Goal: Task Accomplishment & Management: Complete application form

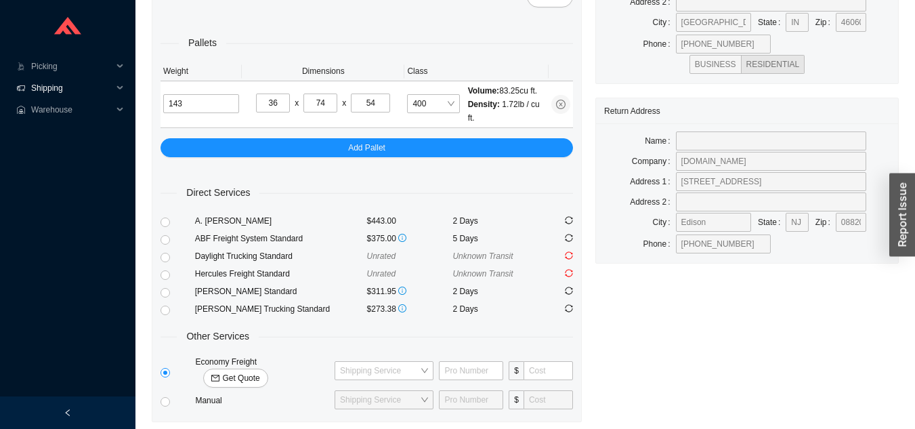
click at [77, 83] on span "Shipping" at bounding box center [71, 88] width 81 height 22
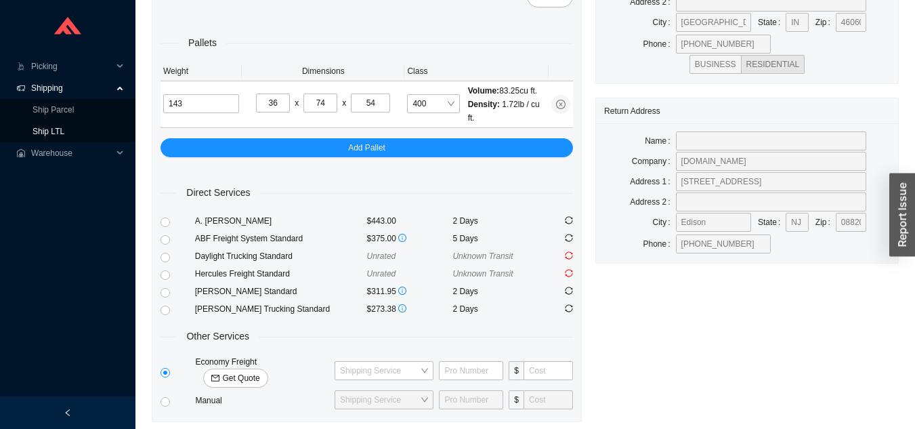
click at [64, 131] on link "Ship LTL" at bounding box center [49, 131] width 32 height 9
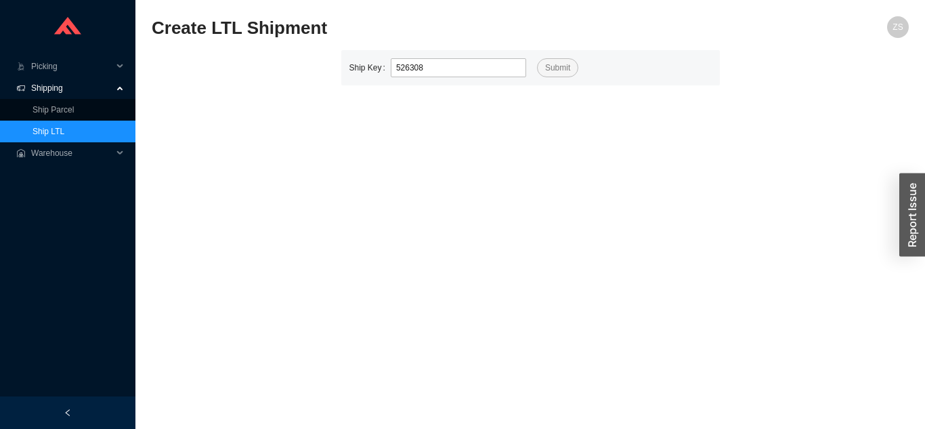
type input "526308"
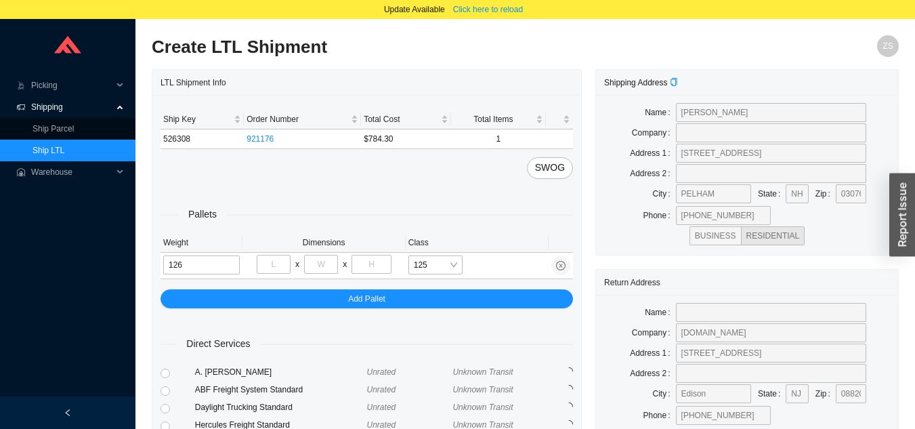
type input "126"
click at [278, 267] on input "tel" at bounding box center [274, 264] width 34 height 19
type input "40"
click at [319, 266] on input "tel" at bounding box center [321, 264] width 34 height 19
type input "69"
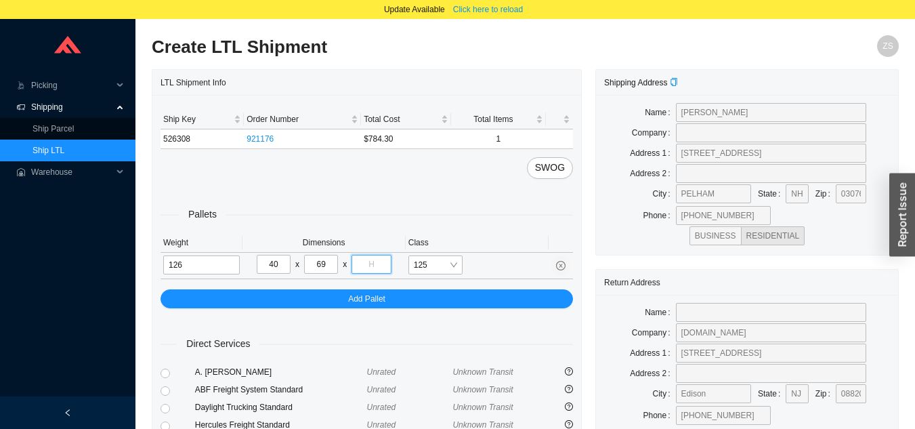
click at [377, 267] on input "tel" at bounding box center [371, 264] width 39 height 19
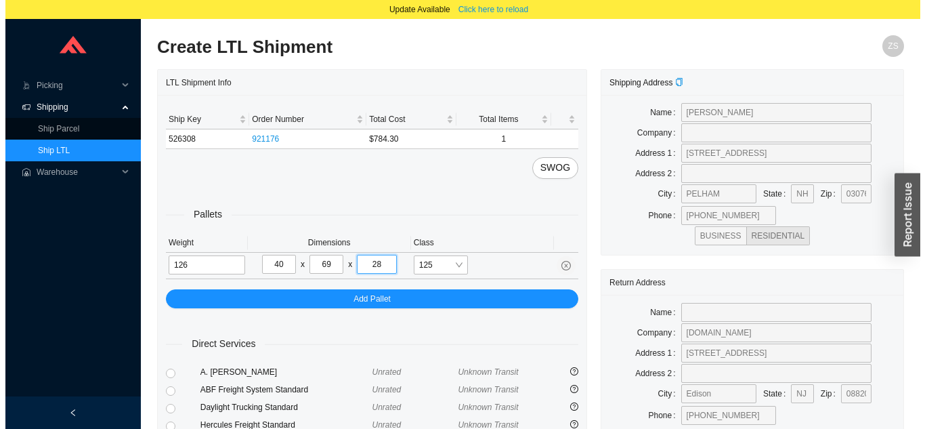
scroll to position [184, 0]
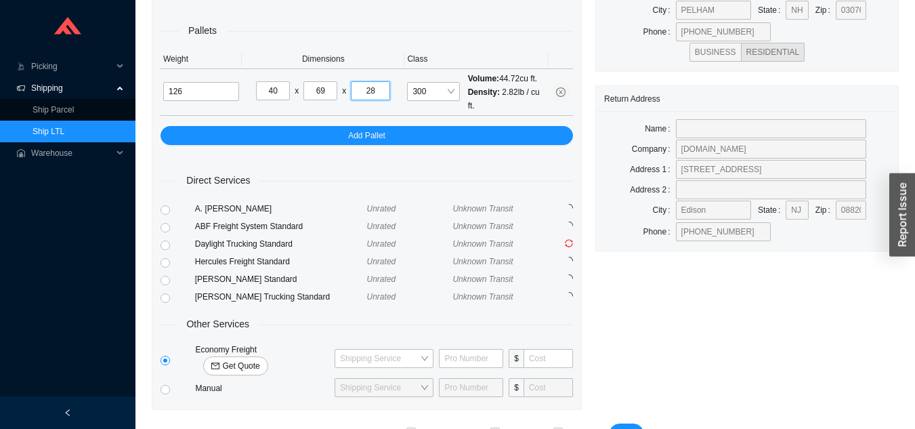
type input "28"
click at [259, 359] on span "Get Quote" at bounding box center [240, 366] width 37 height 14
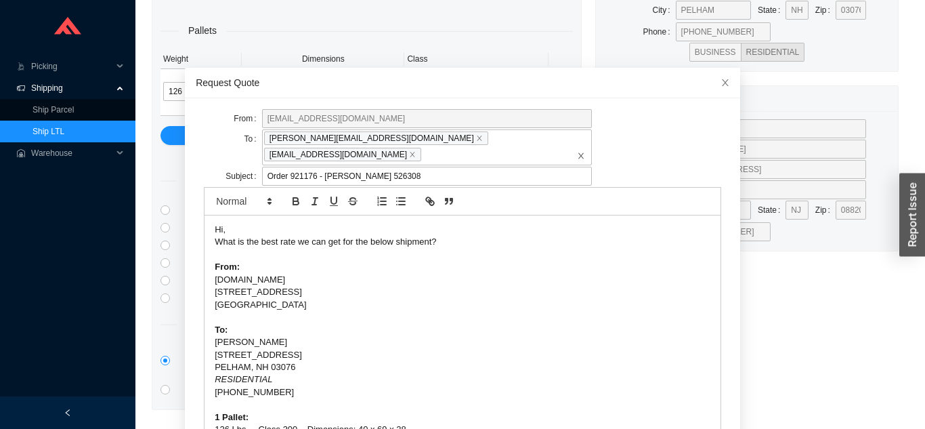
scroll to position [36, 0]
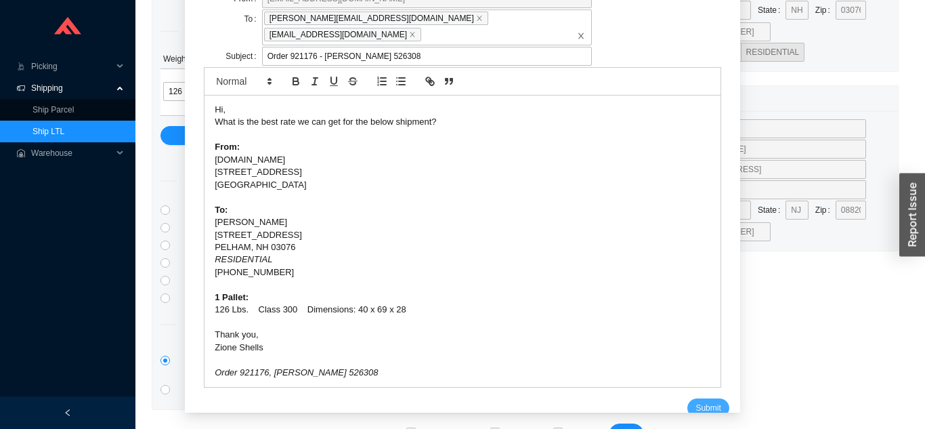
click at [696, 401] on span "Submit" at bounding box center [708, 408] width 25 height 14
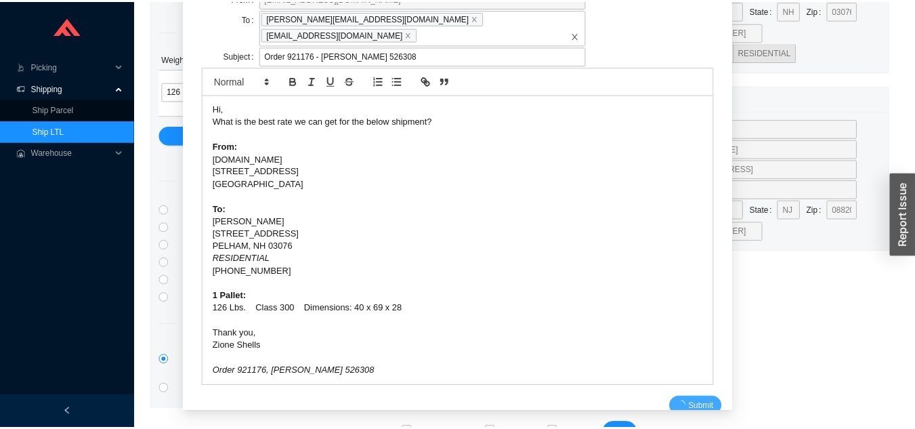
scroll to position [16, 0]
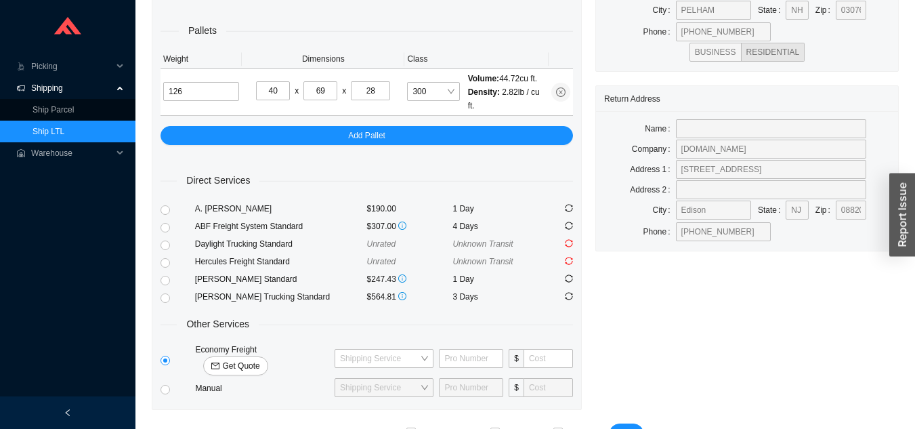
click at [64, 128] on link "Ship LTL" at bounding box center [49, 131] width 32 height 9
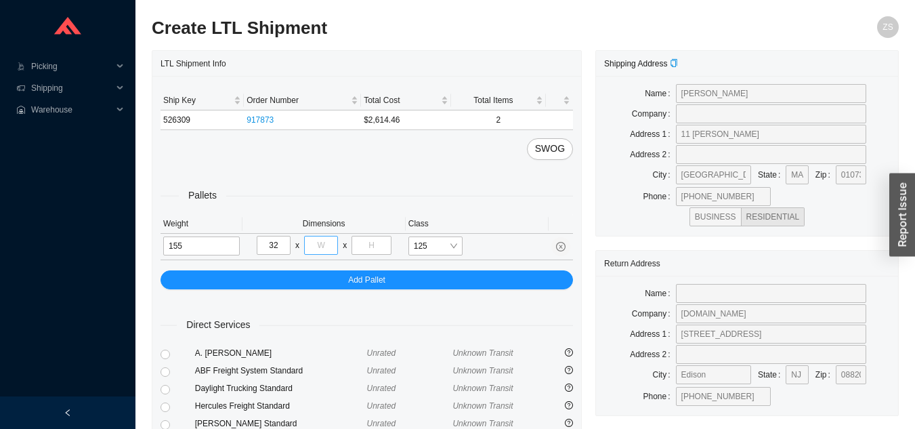
type input "32"
click at [322, 251] on input "tel" at bounding box center [321, 245] width 34 height 19
type input "64"
click at [370, 239] on input "tel" at bounding box center [371, 245] width 39 height 19
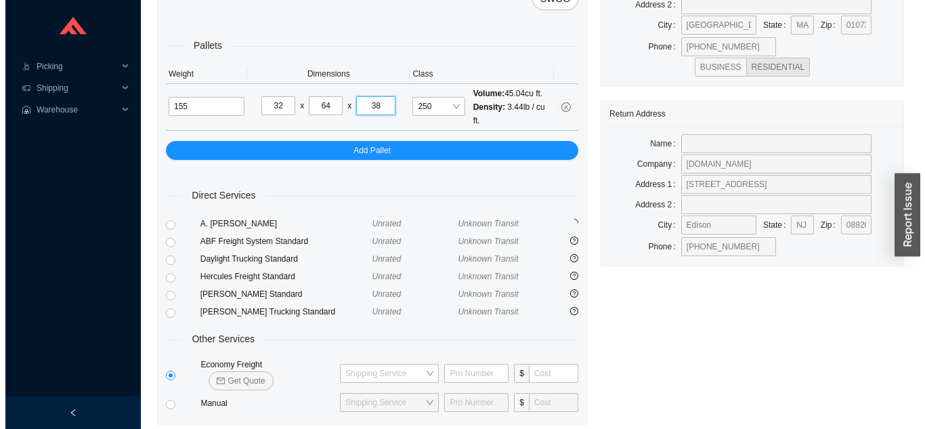
scroll to position [185, 0]
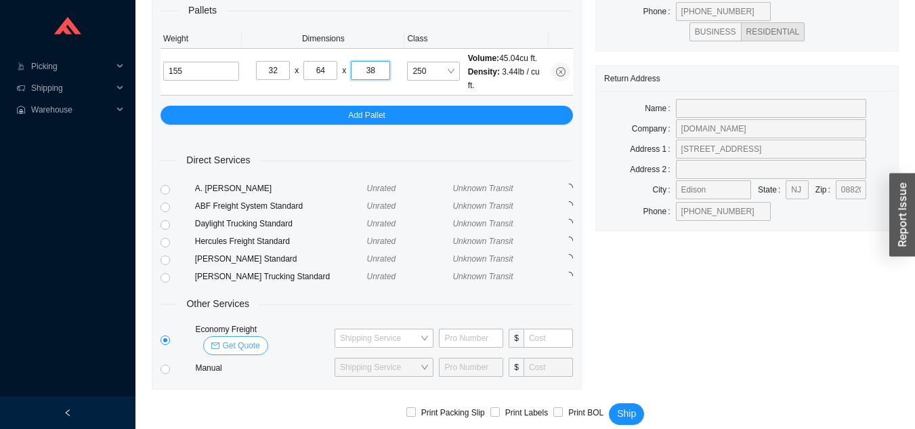
type input "38"
click at [259, 339] on span "Get Quote" at bounding box center [240, 346] width 37 height 14
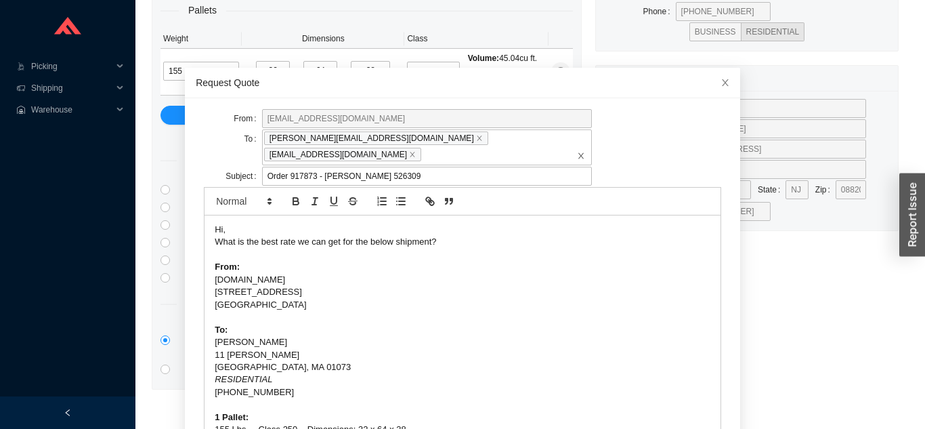
scroll to position [36, 0]
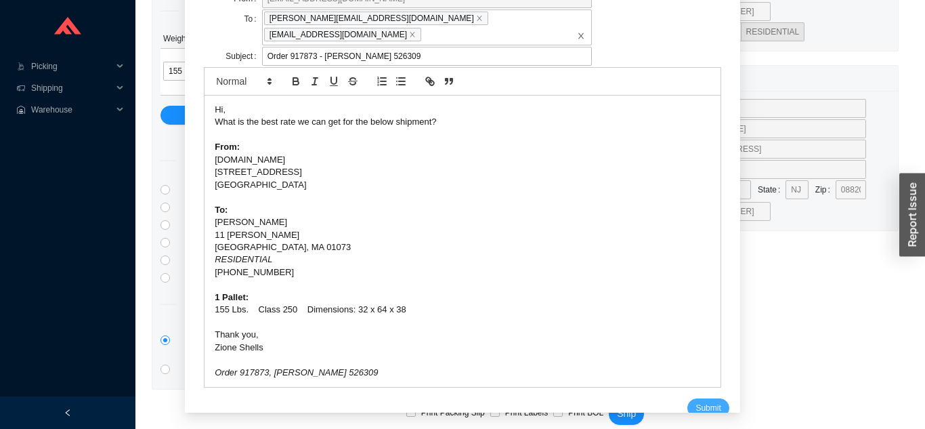
click at [706, 398] on button "Submit" at bounding box center [707, 407] width 41 height 19
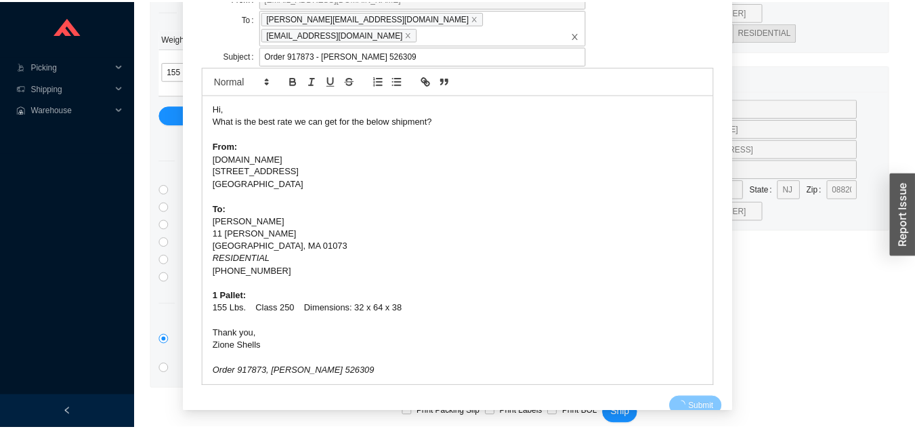
scroll to position [16, 0]
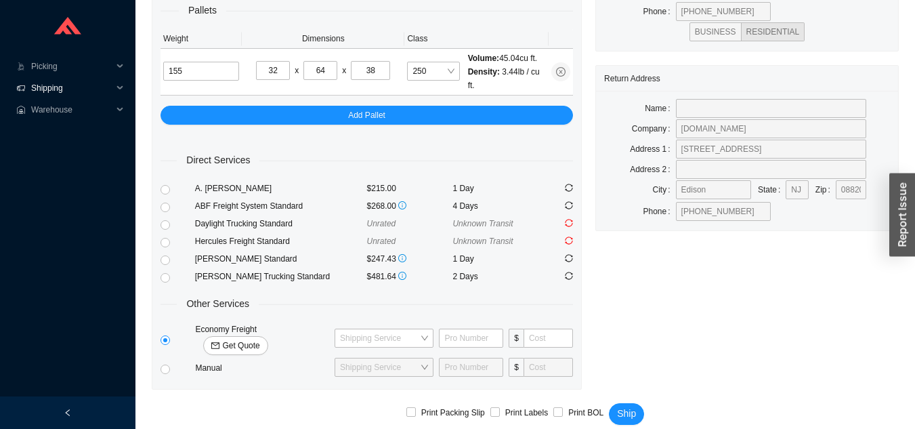
click at [43, 87] on span "Shipping" at bounding box center [71, 88] width 81 height 22
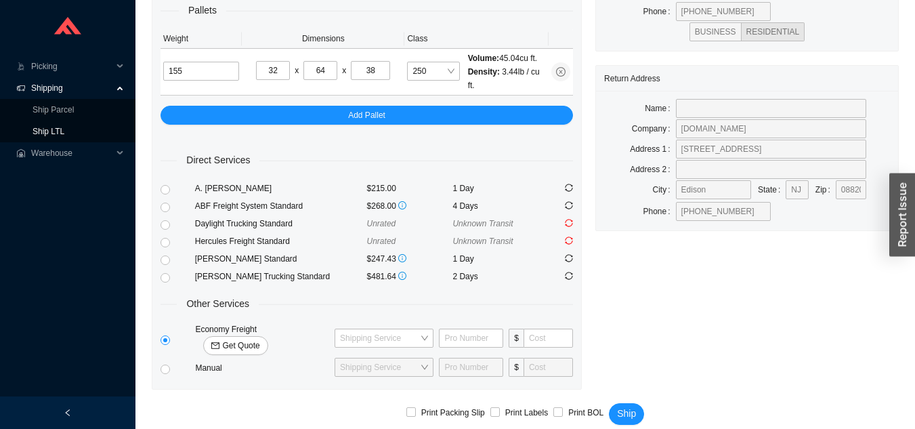
click at [47, 128] on link "Ship LTL" at bounding box center [49, 131] width 32 height 9
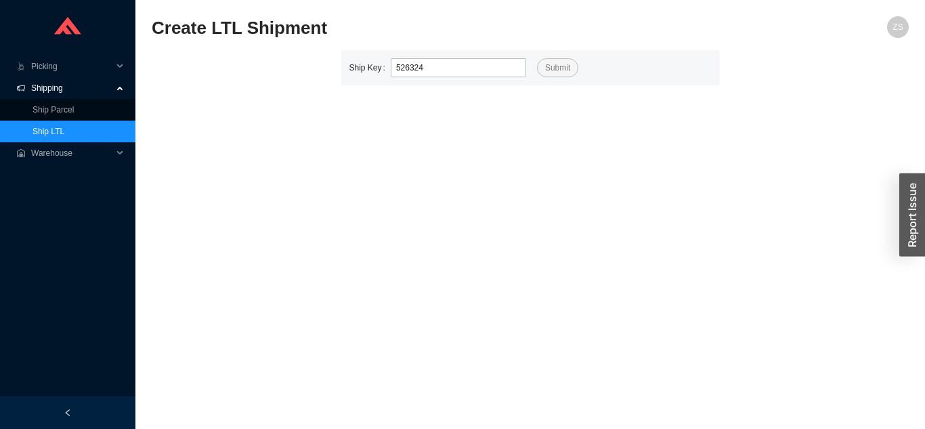
type input "526324"
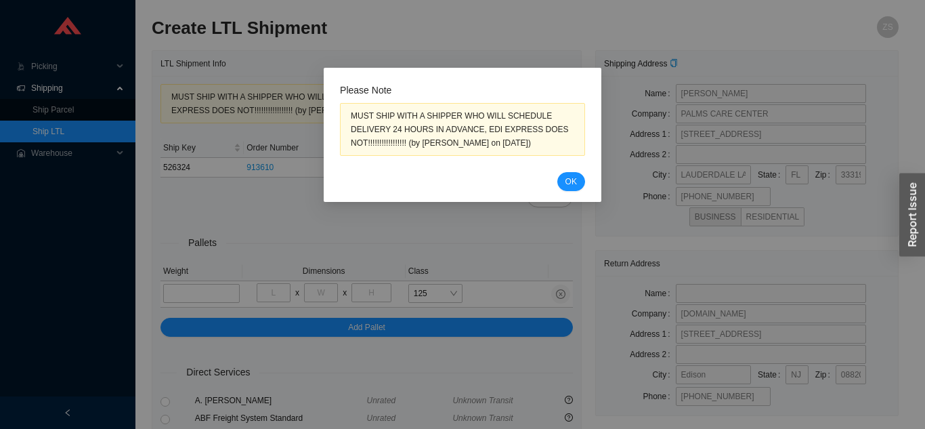
click at [568, 178] on span "OK" at bounding box center [572, 182] width 12 height 14
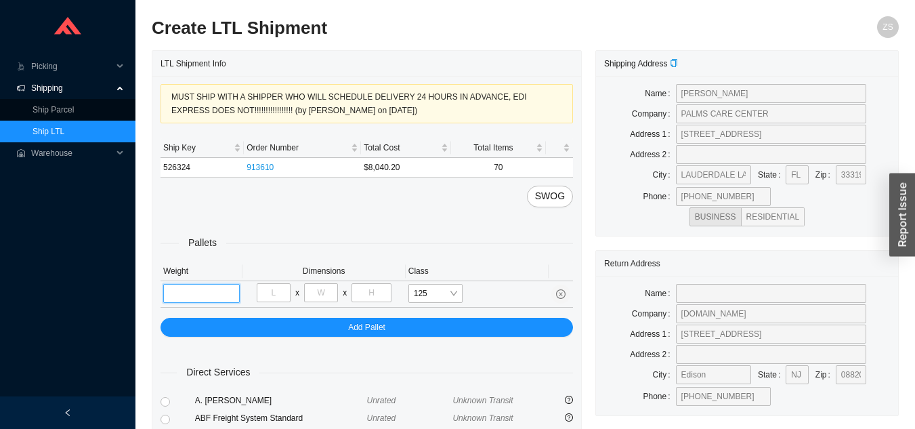
click at [206, 299] on input "tel" at bounding box center [201, 293] width 77 height 19
type input "916"
click at [280, 295] on input "tel" at bounding box center [274, 292] width 34 height 19
type input "48"
click at [328, 293] on input "tel" at bounding box center [321, 292] width 34 height 19
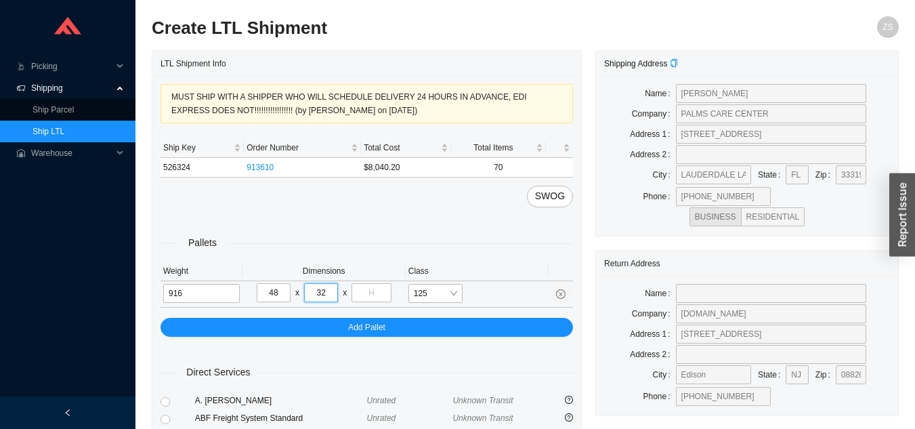
type input "32"
click at [370, 296] on input "tel" at bounding box center [371, 292] width 39 height 19
type input "71"
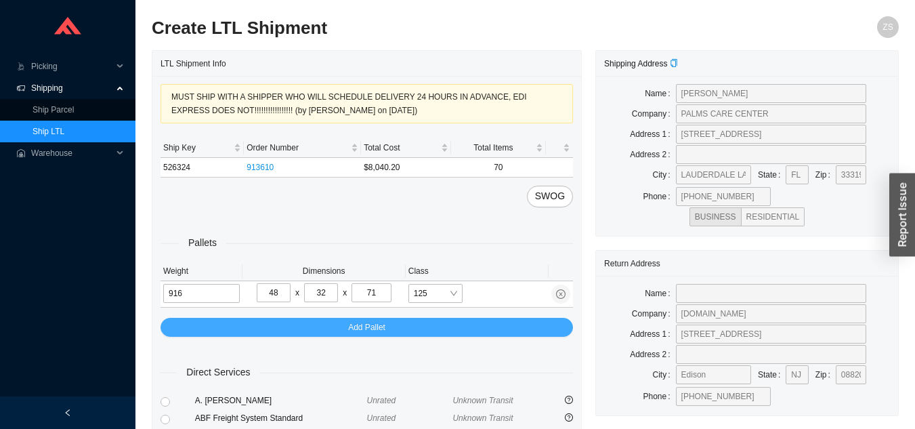
click at [467, 326] on div "Pallets Weight Dimensions Class 916 48 x 32 x 71 125 Add Pallet" at bounding box center [367, 271] width 412 height 129
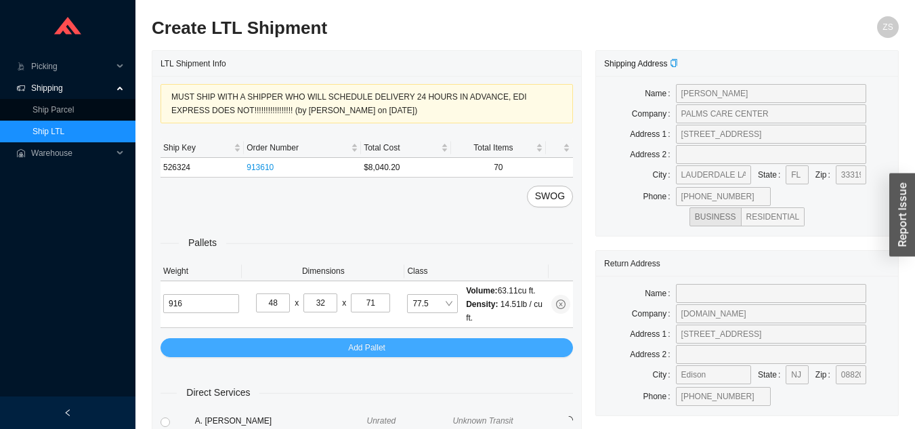
click at [500, 342] on button "Add Pallet" at bounding box center [367, 347] width 412 height 19
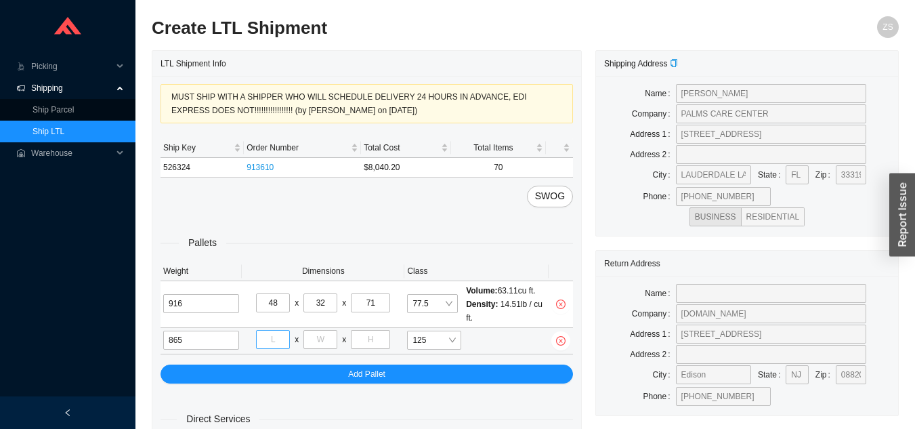
type input "865"
click at [278, 343] on input "tel" at bounding box center [273, 339] width 34 height 19
type input "48"
click at [319, 343] on input "tel" at bounding box center [320, 339] width 34 height 19
type input "32"
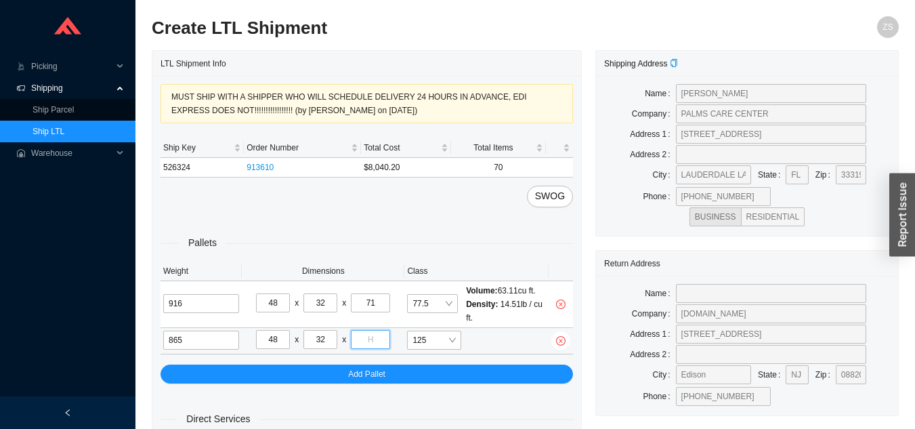
click at [366, 341] on input "tel" at bounding box center [370, 339] width 39 height 19
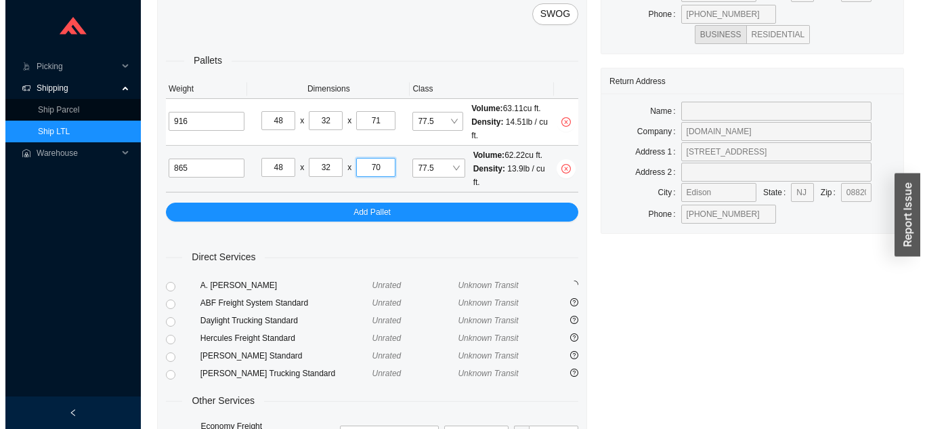
scroll to position [259, 0]
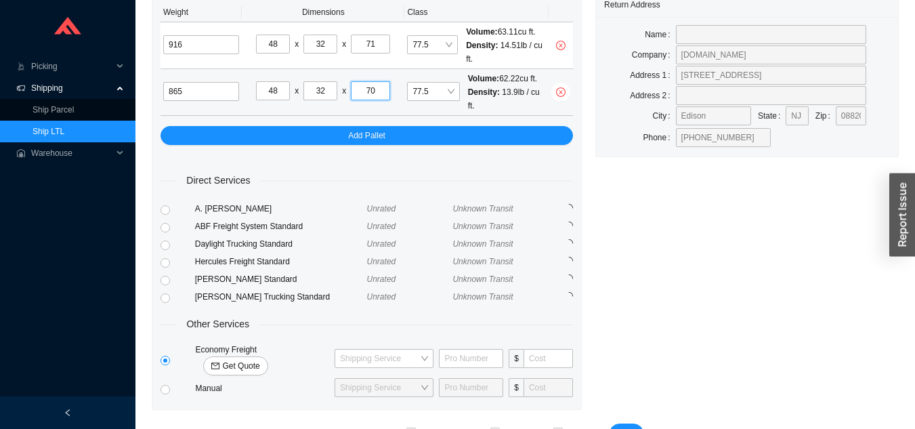
type input "70"
click at [259, 359] on span "Get Quote" at bounding box center [240, 366] width 37 height 14
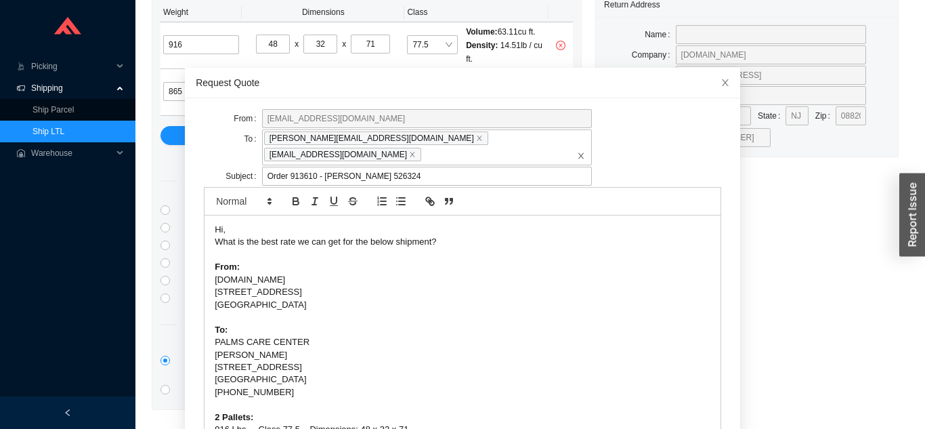
scroll to position [48, 0]
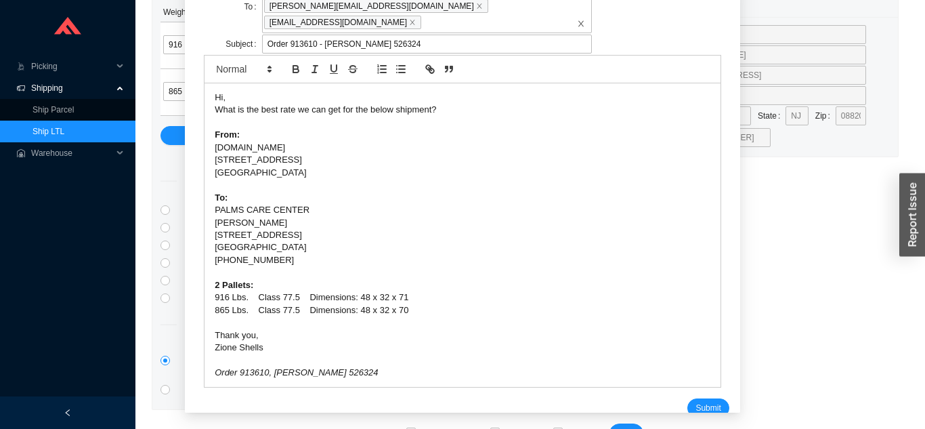
click at [687, 401] on button "Submit" at bounding box center [707, 407] width 41 height 19
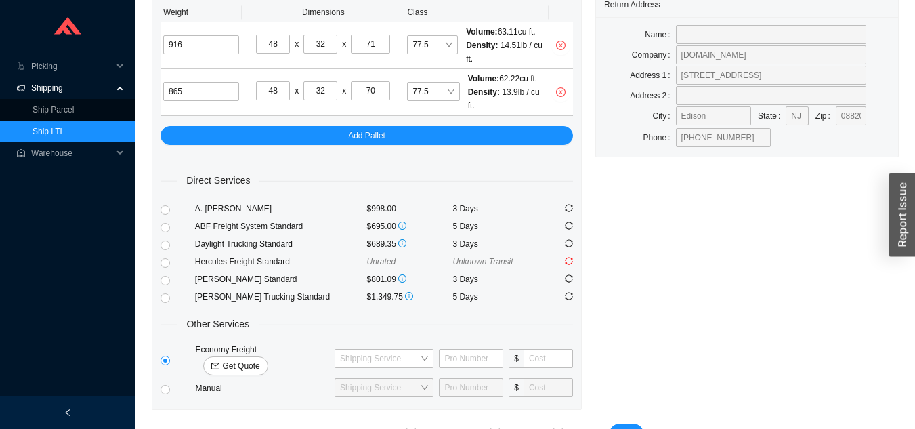
scroll to position [247, 0]
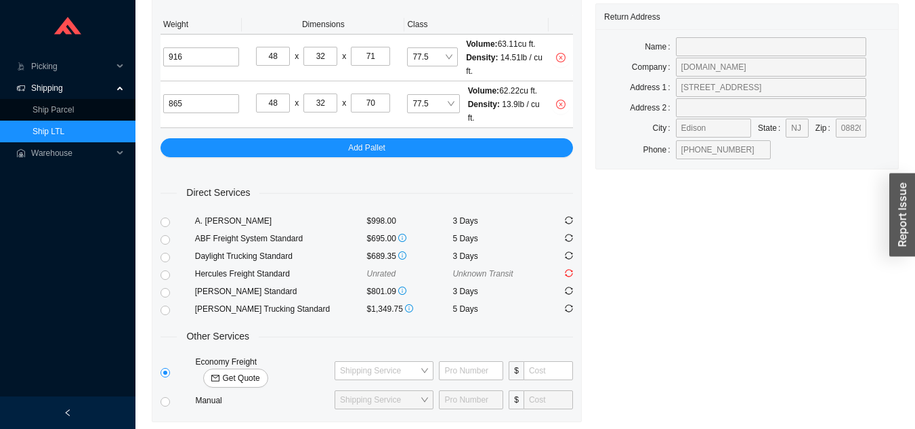
click at [64, 127] on link "Ship LTL" at bounding box center [49, 131] width 32 height 9
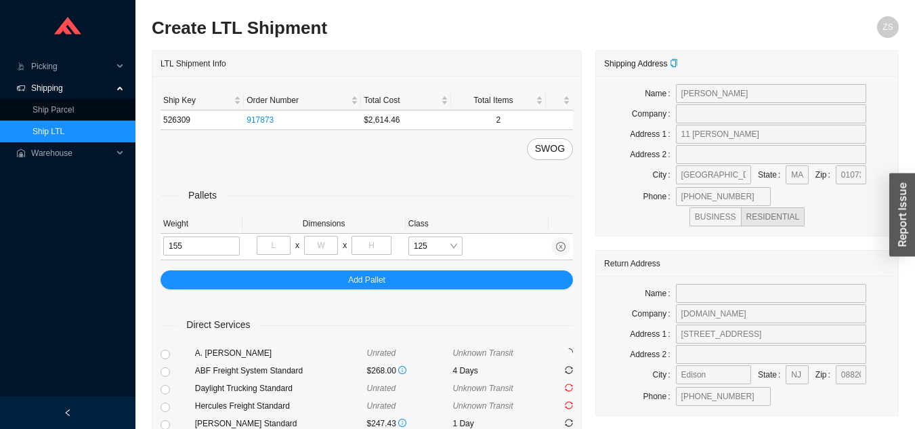
type input "155"
click at [284, 245] on input "tel" at bounding box center [274, 245] width 34 height 19
type input "32"
click at [328, 243] on input "tel" at bounding box center [321, 245] width 34 height 19
type input "64"
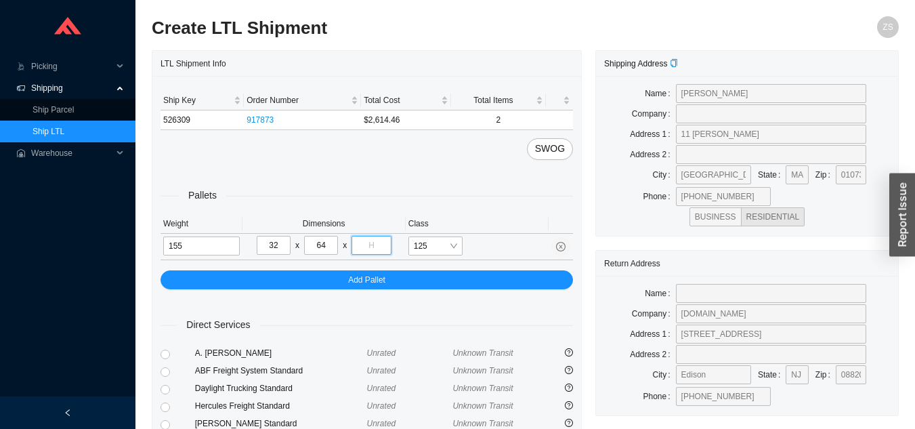
click at [368, 244] on input "tel" at bounding box center [371, 245] width 39 height 19
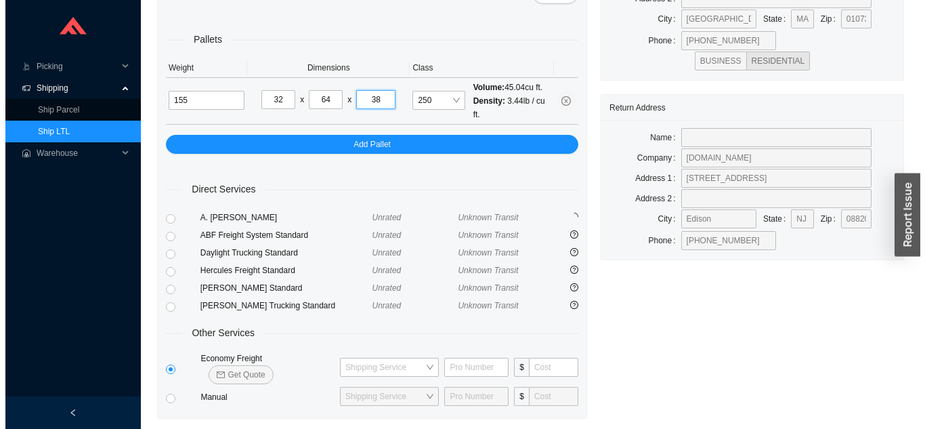
scroll to position [185, 0]
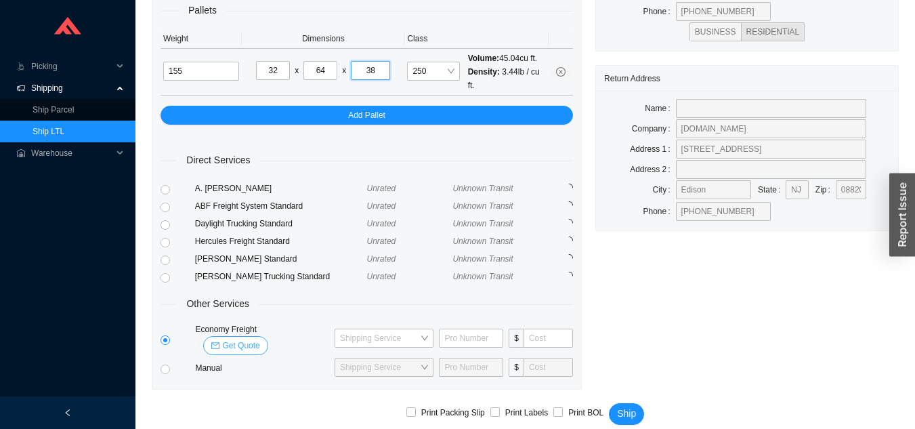
type input "38"
click at [259, 339] on span "Get Quote" at bounding box center [240, 346] width 37 height 14
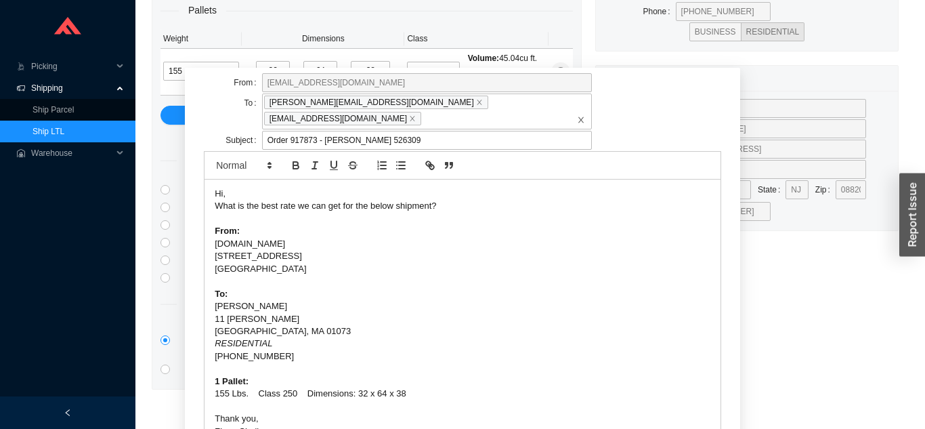
scroll to position [84, 0]
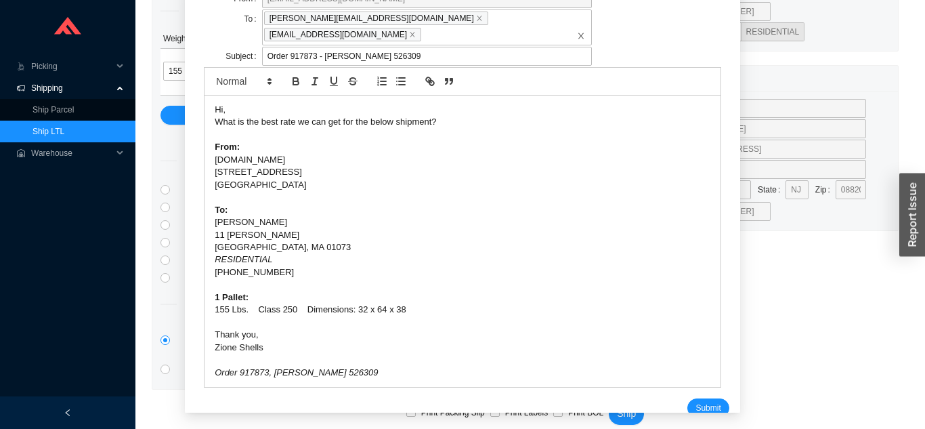
click at [696, 401] on span "Submit" at bounding box center [708, 408] width 25 height 14
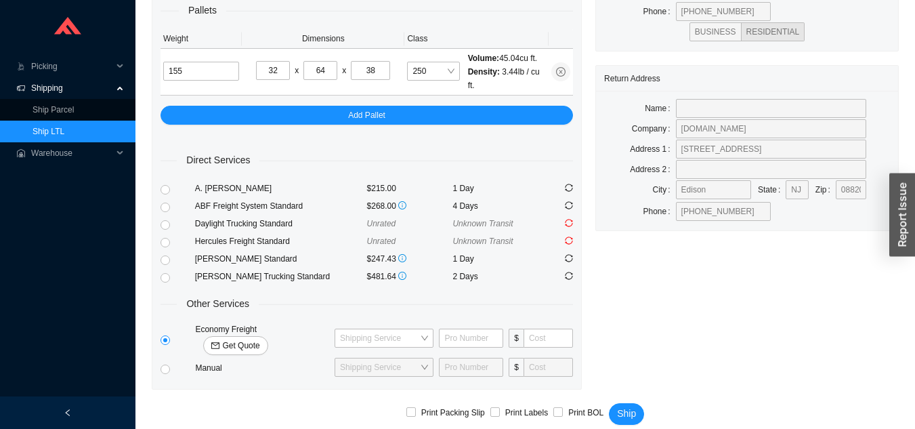
scroll to position [152, 0]
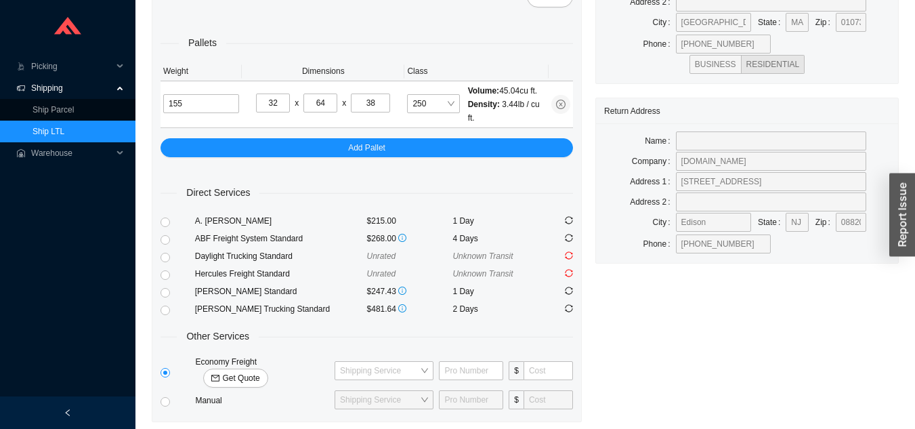
click at [64, 128] on link "Ship LTL" at bounding box center [49, 131] width 32 height 9
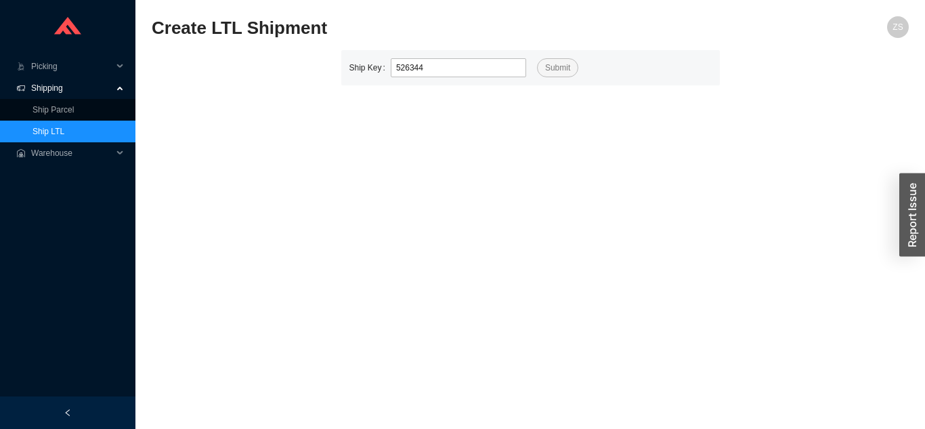
type input "526344"
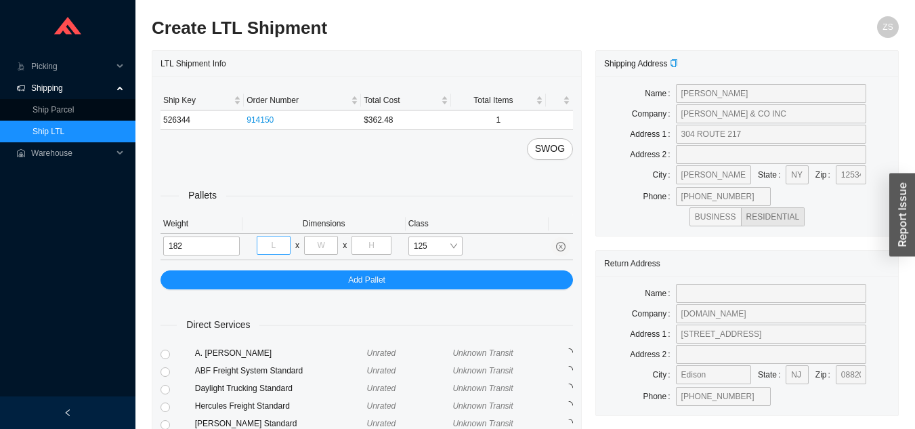
type input "182"
click at [272, 249] on input "tel" at bounding box center [274, 245] width 34 height 19
type input "48"
click at [331, 242] on input "tel" at bounding box center [321, 245] width 34 height 19
type input "32"
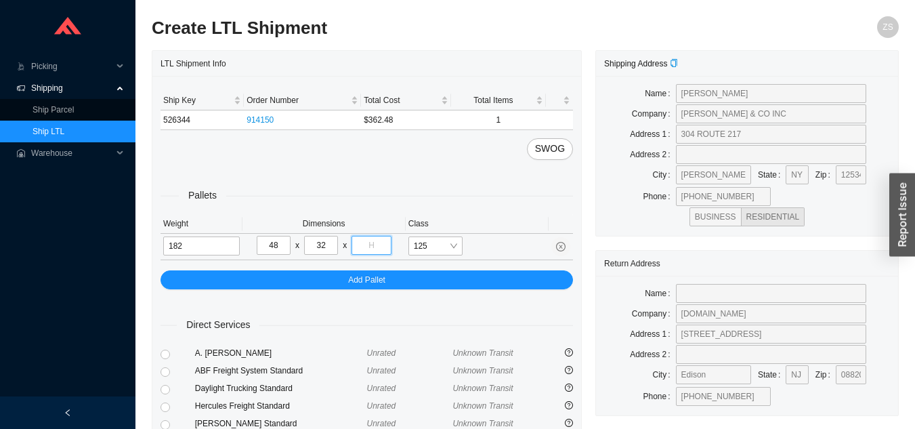
click at [380, 244] on input "tel" at bounding box center [371, 245] width 39 height 19
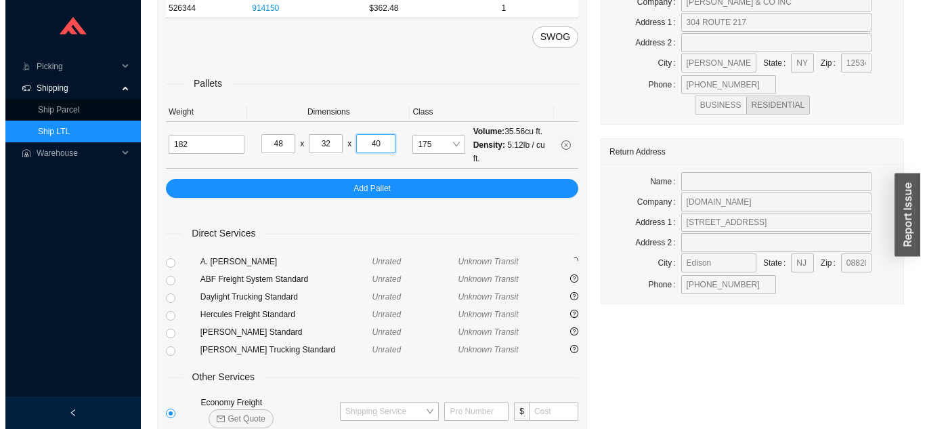
scroll to position [185, 0]
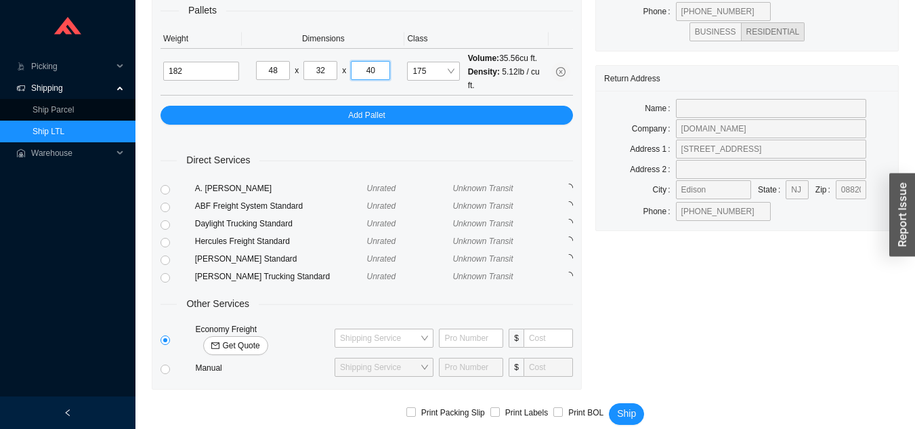
type input "40"
click at [259, 339] on span "Get Quote" at bounding box center [240, 346] width 37 height 14
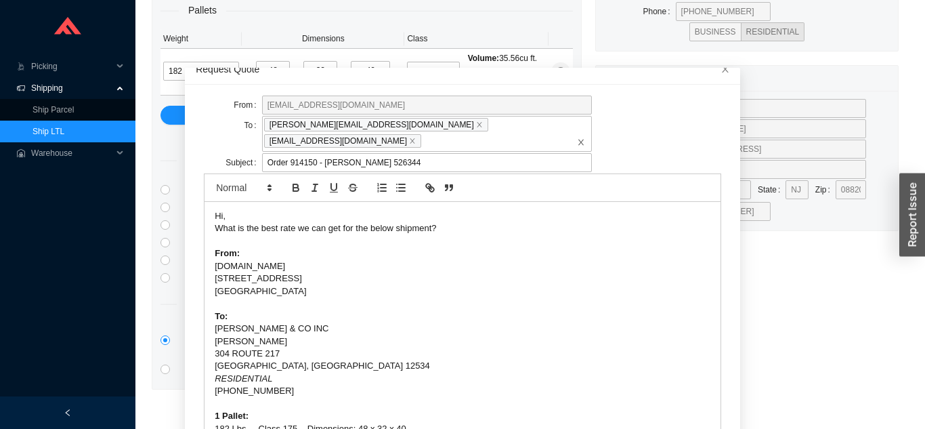
scroll to position [48, 0]
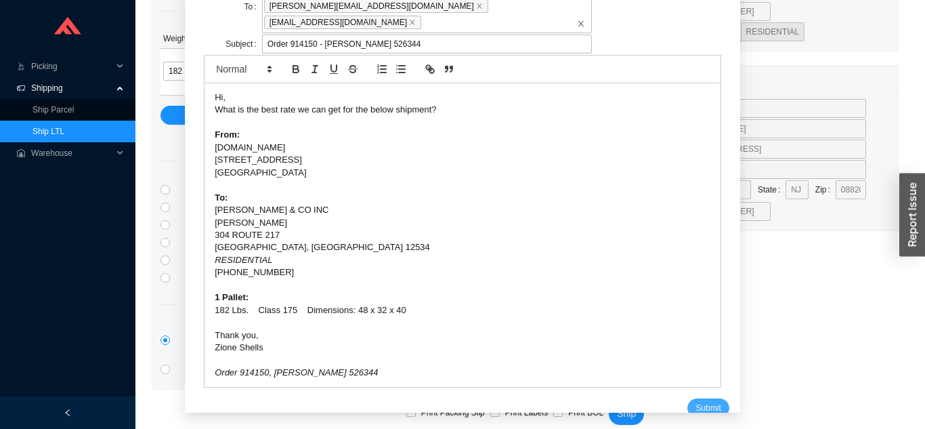
click at [700, 398] on button "Submit" at bounding box center [707, 407] width 41 height 19
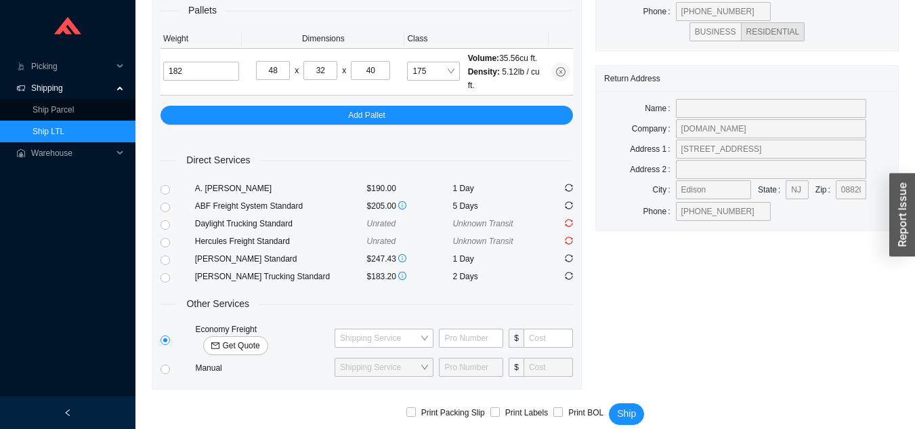
scroll to position [152, 0]
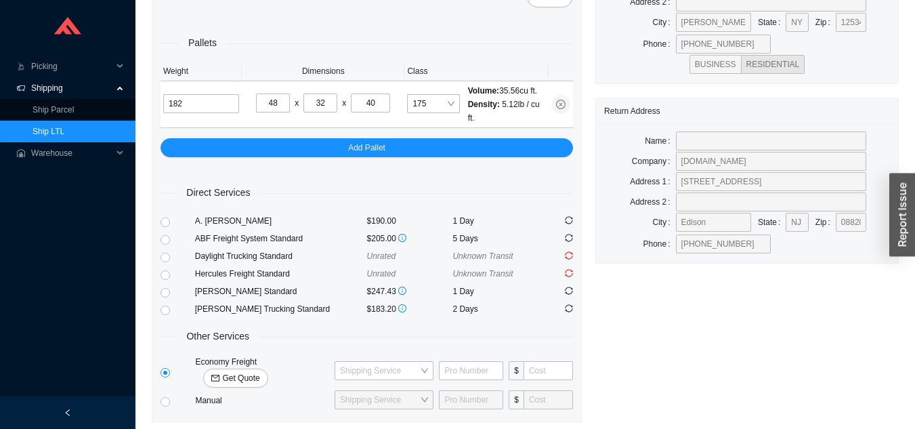
click at [64, 133] on link "Ship LTL" at bounding box center [49, 131] width 32 height 9
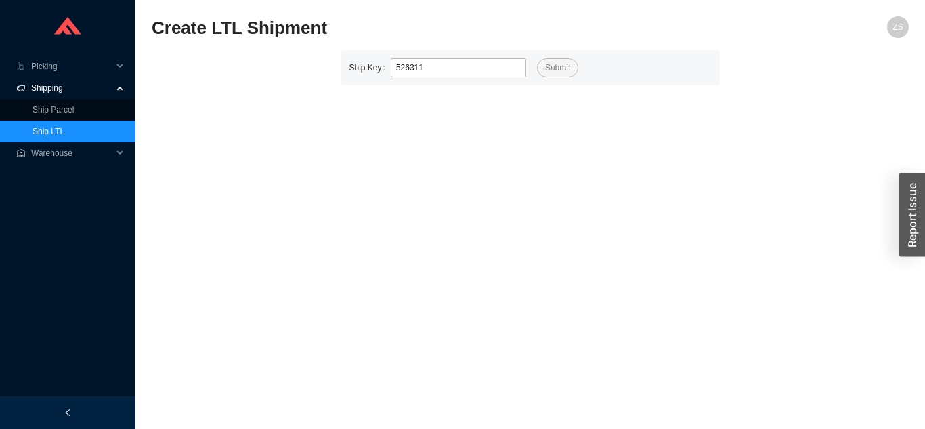
type input "526311"
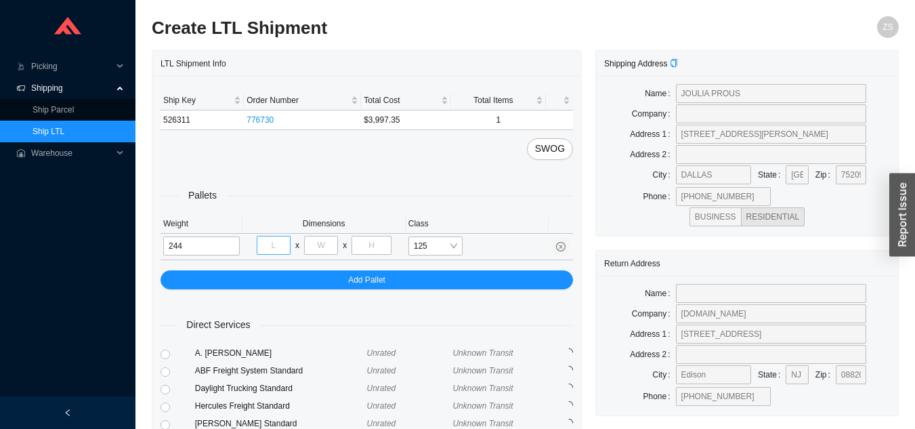
type input "244"
click at [284, 244] on input "tel" at bounding box center [274, 245] width 34 height 19
type input "44"
click at [327, 249] on input "tel" at bounding box center [321, 245] width 34 height 19
type input "77"
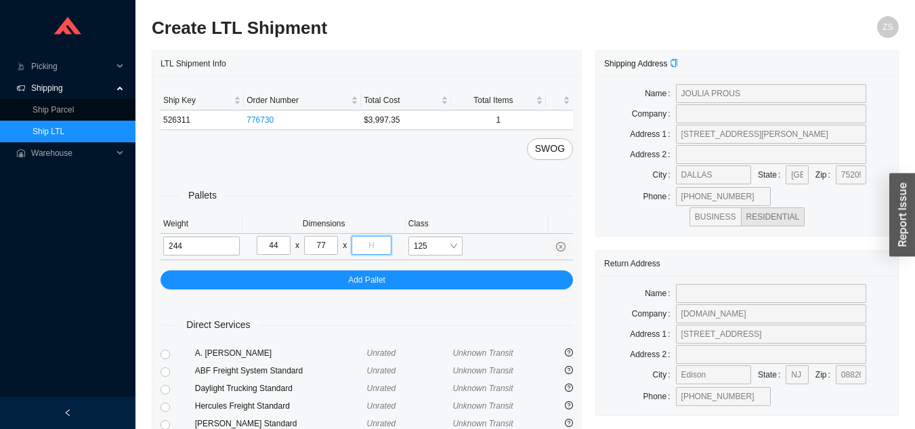
click at [385, 251] on input "tel" at bounding box center [371, 245] width 39 height 19
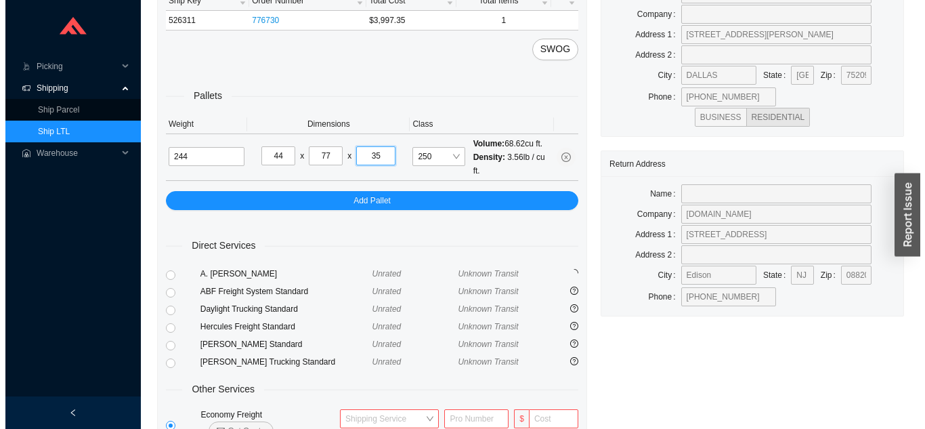
scroll to position [194, 0]
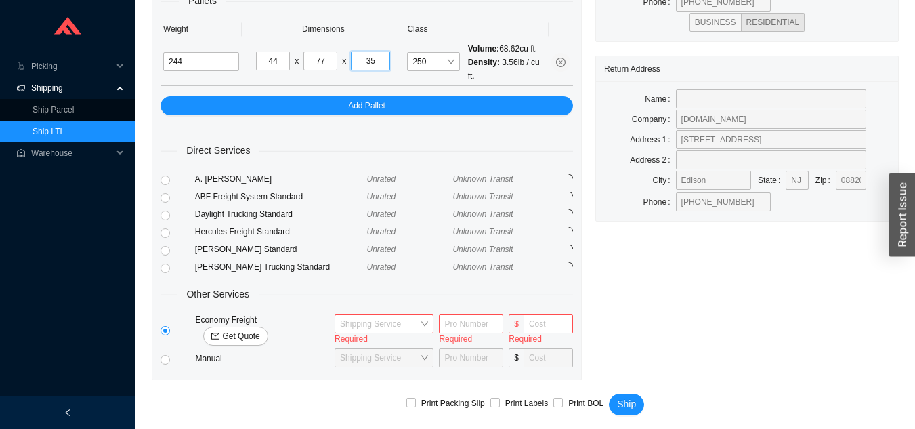
type input "35"
click at [259, 329] on span "Get Quote" at bounding box center [240, 336] width 37 height 14
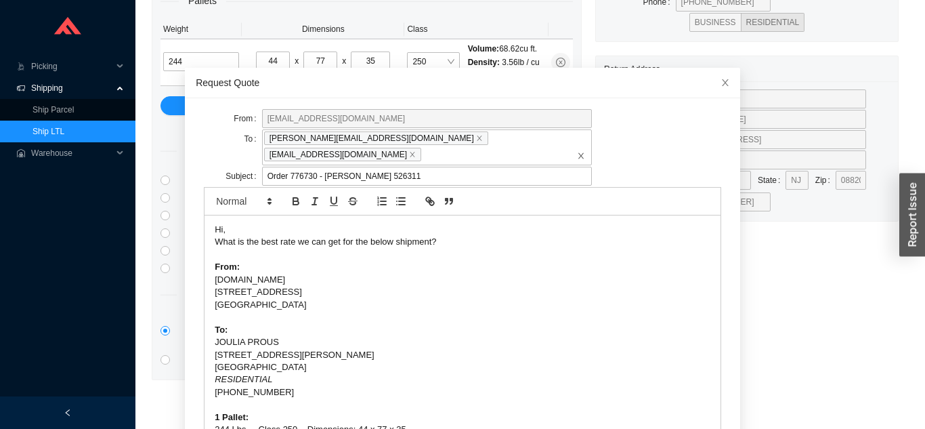
scroll to position [36, 0]
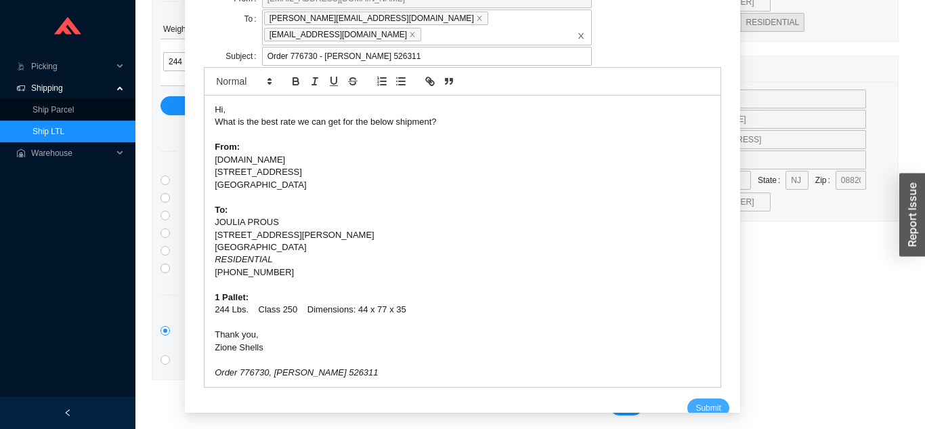
click at [696, 401] on span "Submit" at bounding box center [708, 408] width 25 height 14
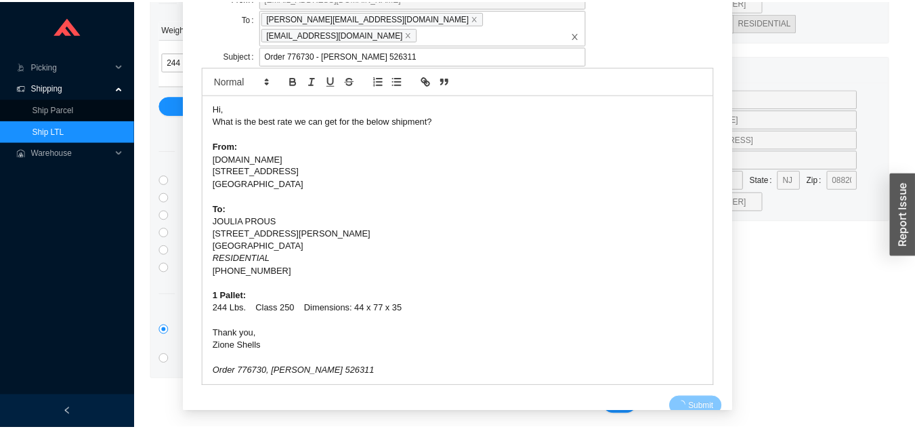
scroll to position [16, 0]
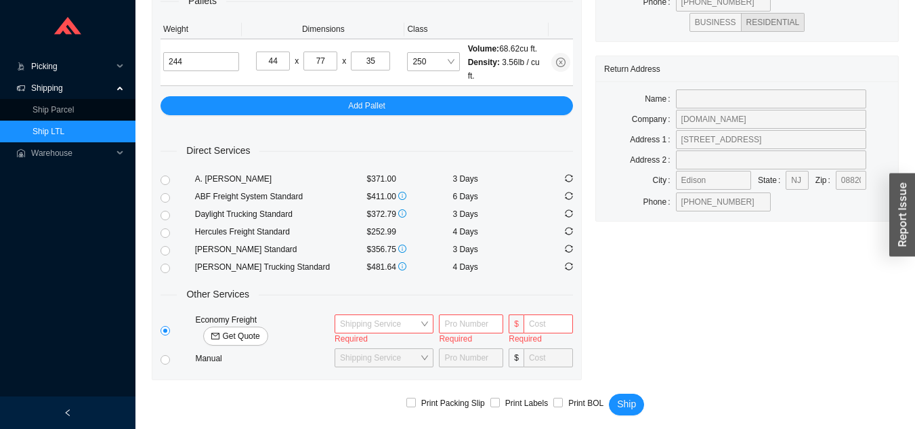
click at [58, 73] on span "Picking" at bounding box center [71, 67] width 81 height 22
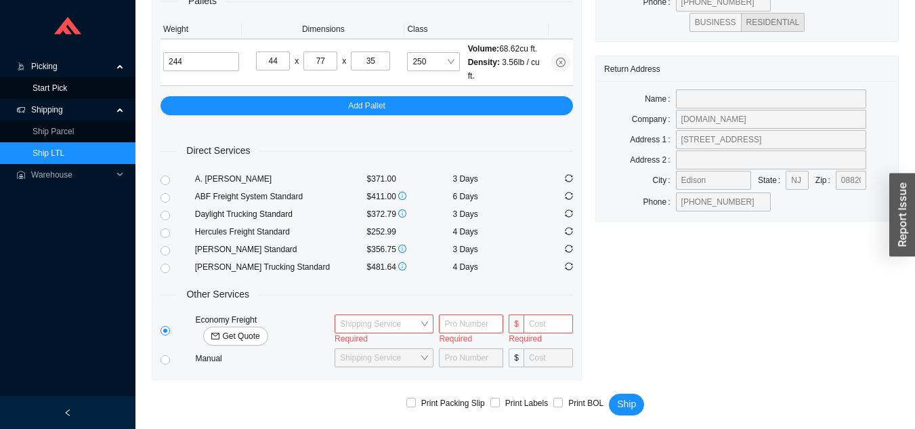
click at [59, 88] on link "Start Pick" at bounding box center [50, 87] width 35 height 9
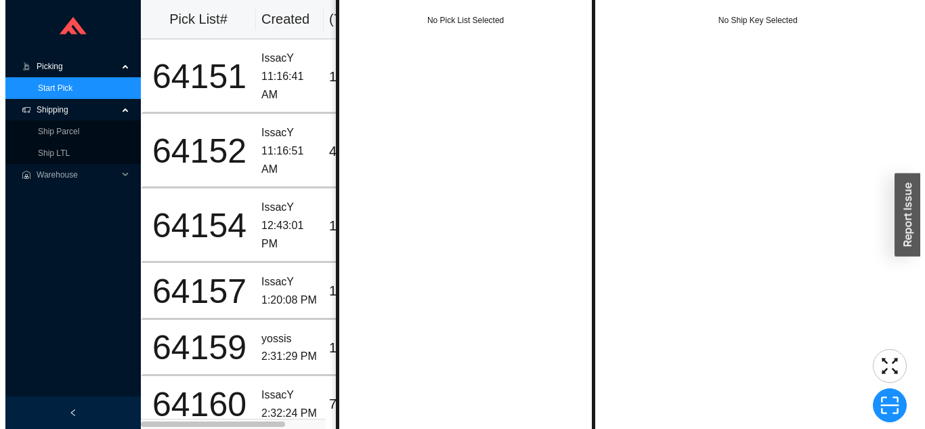
scroll to position [73, 0]
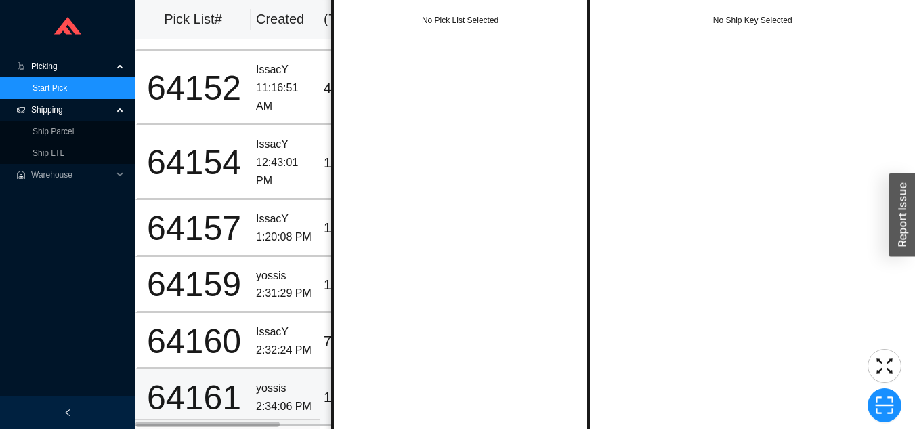
click at [278, 379] on div "yossis" at bounding box center [284, 388] width 57 height 18
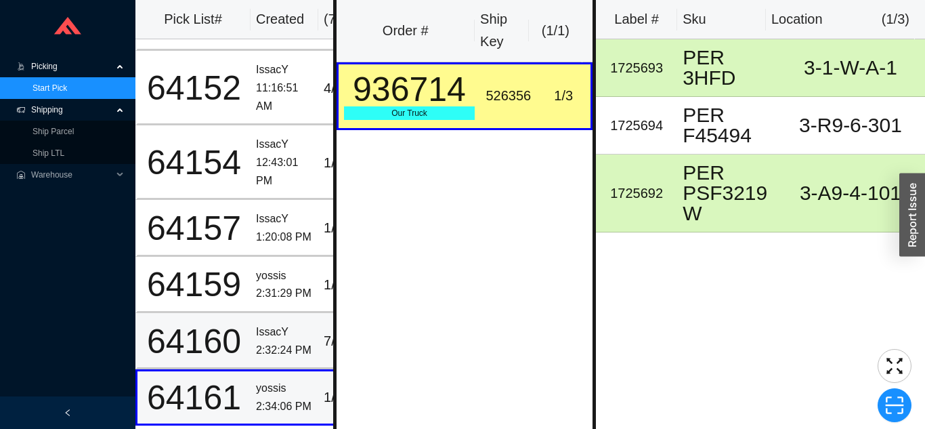
click at [291, 341] on div "2:32:24 PM" at bounding box center [284, 350] width 57 height 18
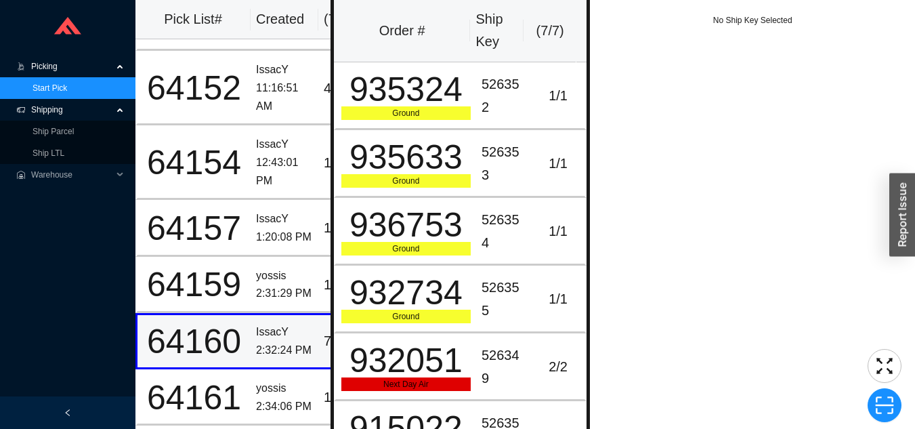
click at [482, 96] on div "526352" at bounding box center [504, 95] width 45 height 45
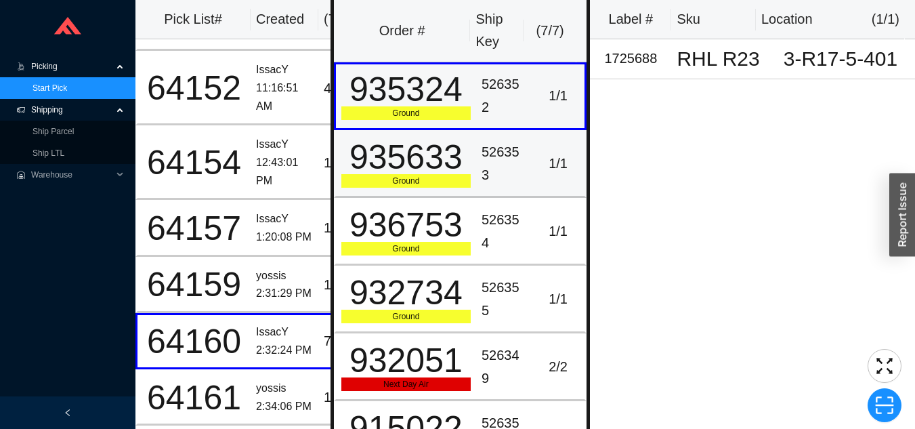
click at [464, 165] on div "935633" at bounding box center [405, 157] width 129 height 34
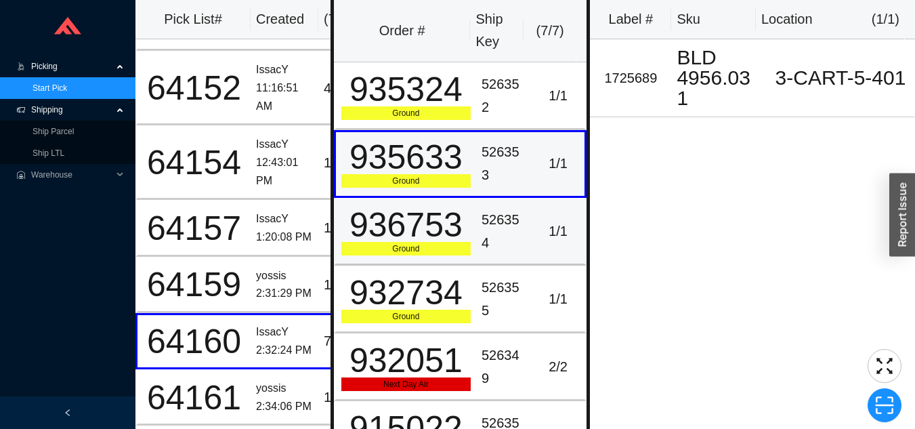
click at [468, 211] on td "936753 Ground" at bounding box center [405, 232] width 142 height 68
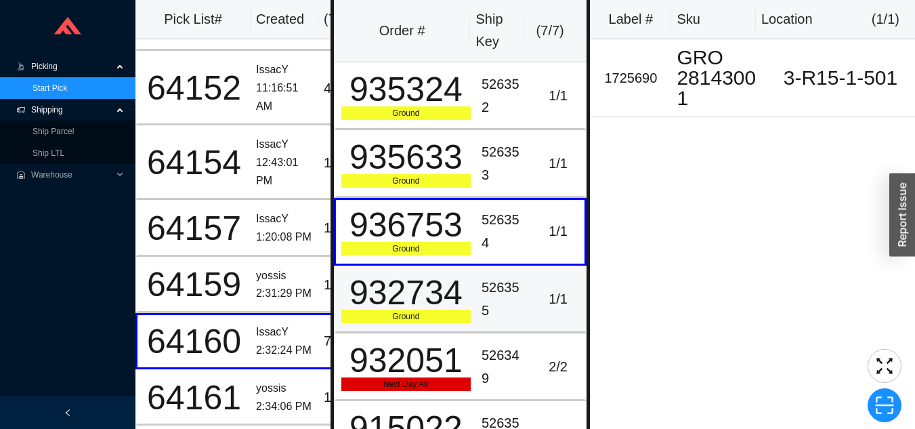
click at [497, 289] on div "526355" at bounding box center [504, 298] width 45 height 45
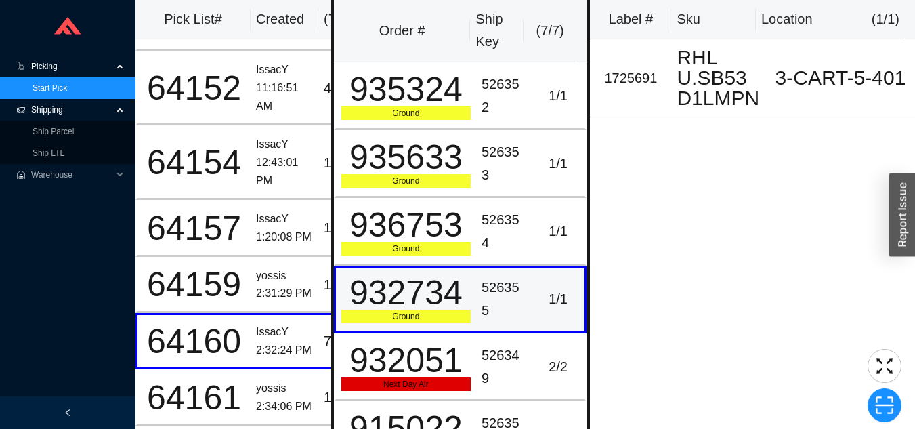
click at [532, 364] on td "2 / 2" at bounding box center [560, 367] width 56 height 68
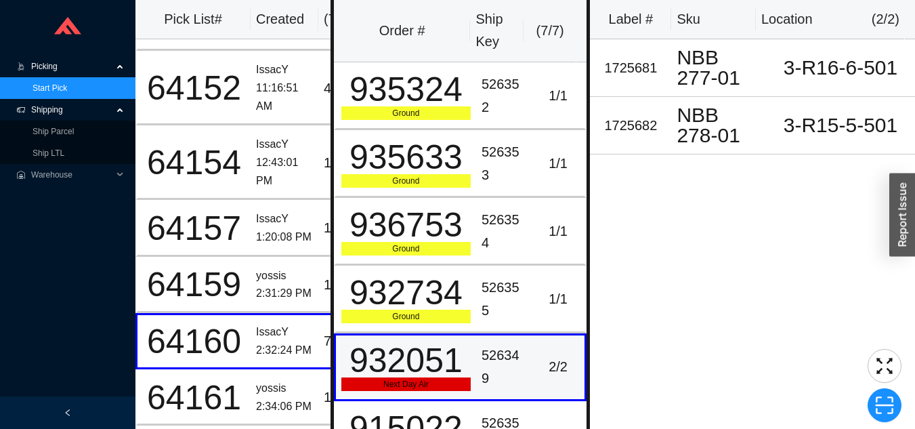
click at [283, 272] on div "yossis" at bounding box center [284, 276] width 57 height 18
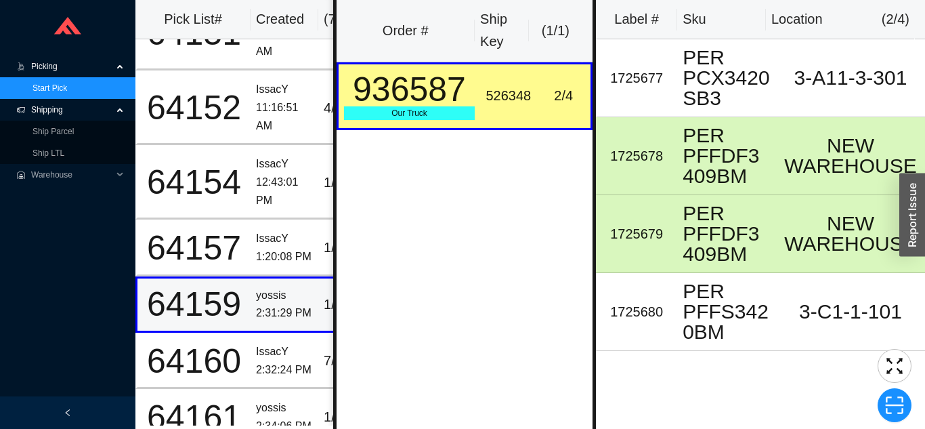
scroll to position [0, 0]
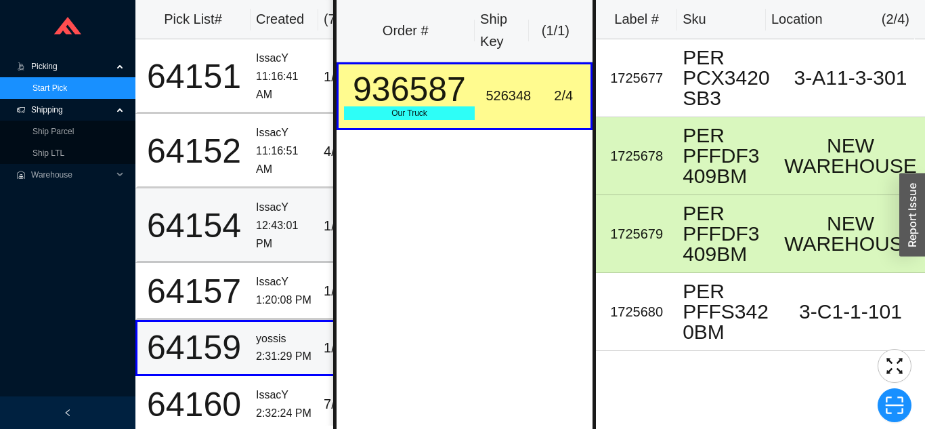
click at [293, 224] on div "12:43:01 PM" at bounding box center [284, 235] width 57 height 36
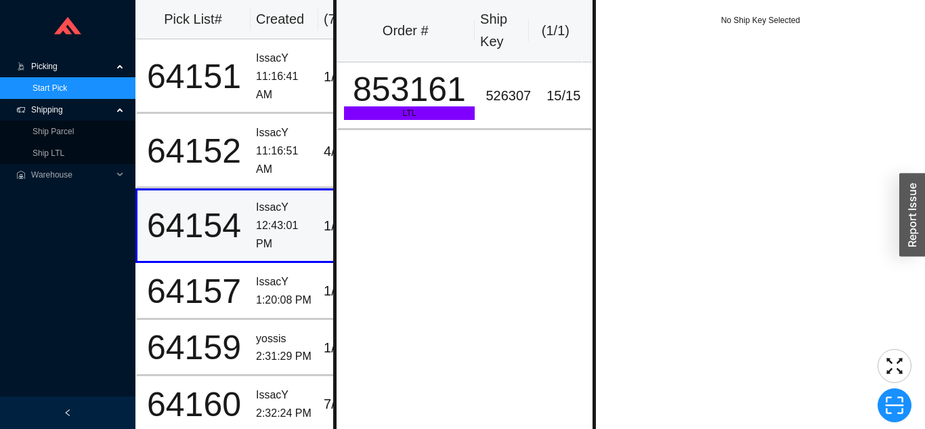
click at [284, 165] on div "11:16:51 AM" at bounding box center [284, 160] width 57 height 36
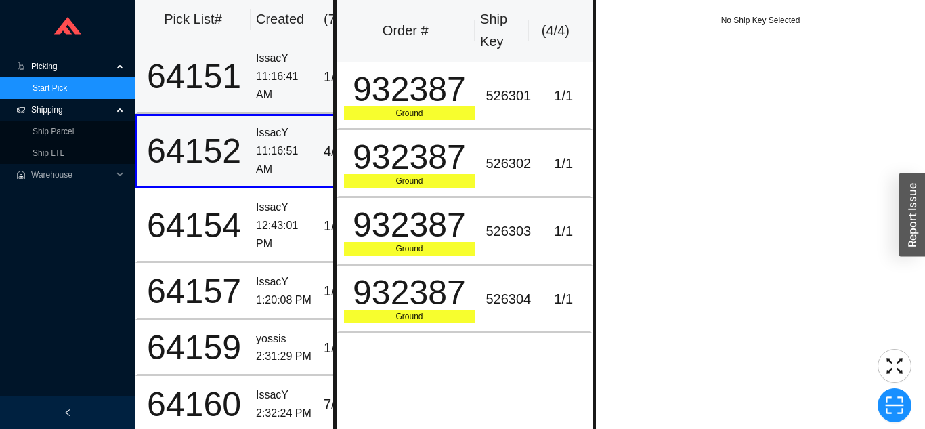
click at [287, 91] on div "11:16:41 AM" at bounding box center [284, 86] width 57 height 36
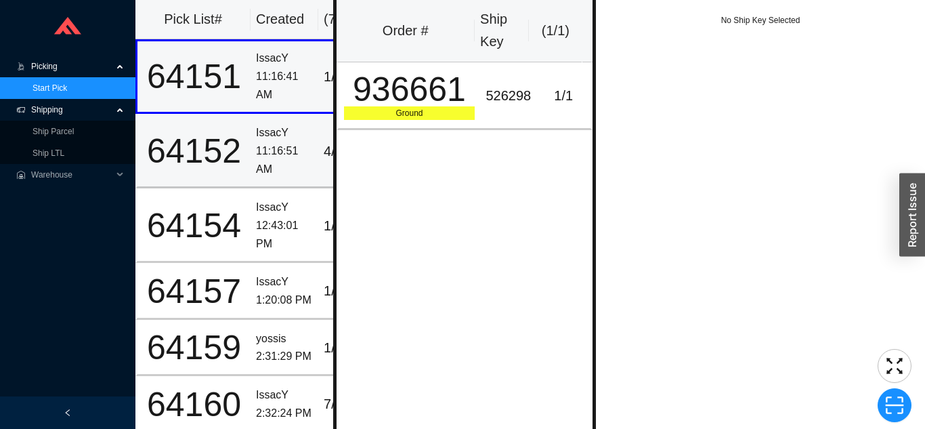
click at [285, 147] on div "11:16:51 AM" at bounding box center [284, 160] width 57 height 36
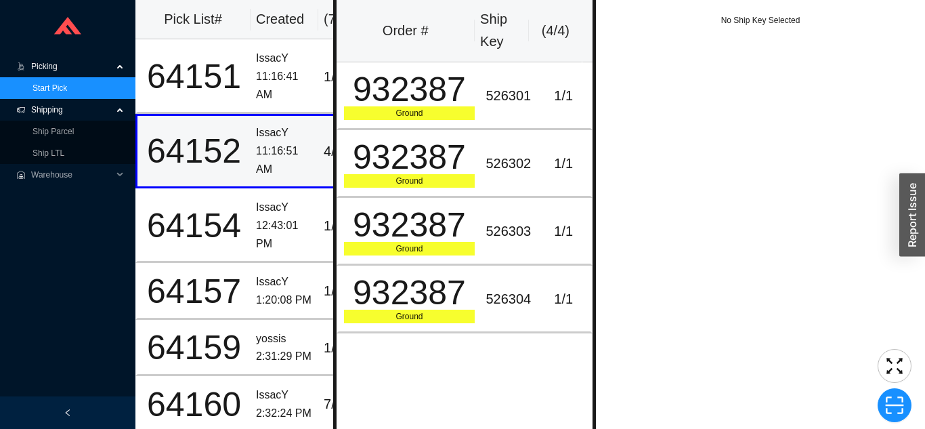
click at [518, 93] on div "526301" at bounding box center [508, 96] width 45 height 22
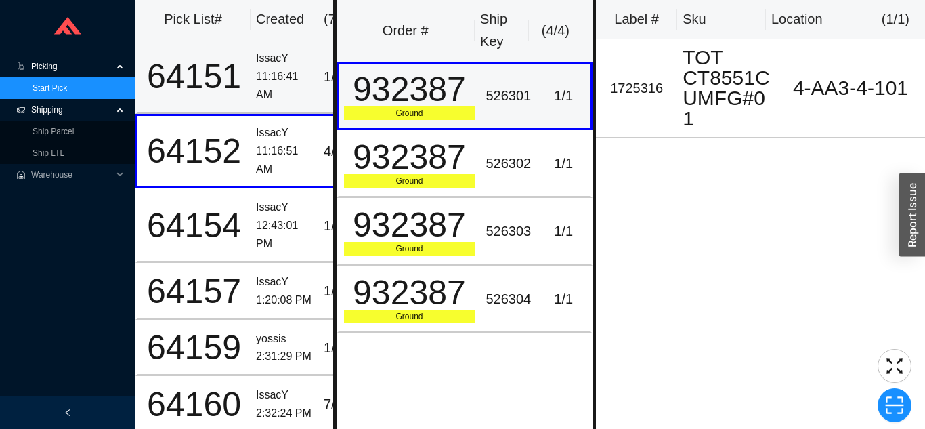
click at [282, 95] on div "11:16:41 AM" at bounding box center [284, 86] width 57 height 36
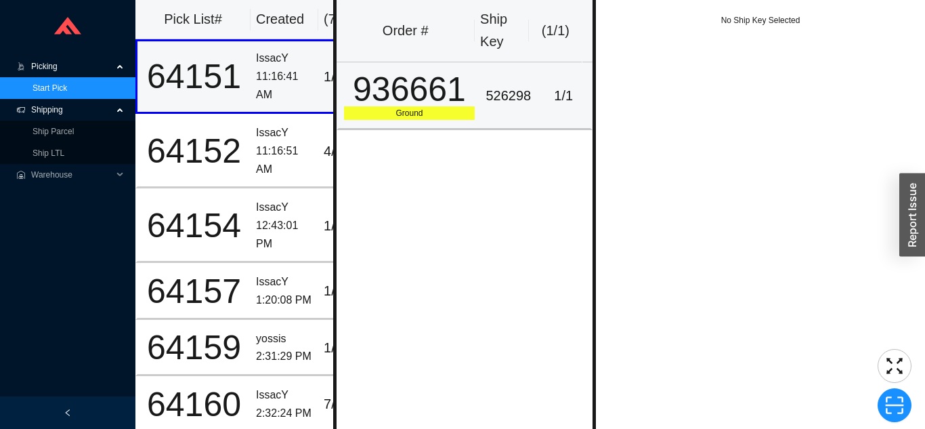
click at [498, 104] on div "526298" at bounding box center [508, 96] width 45 height 22
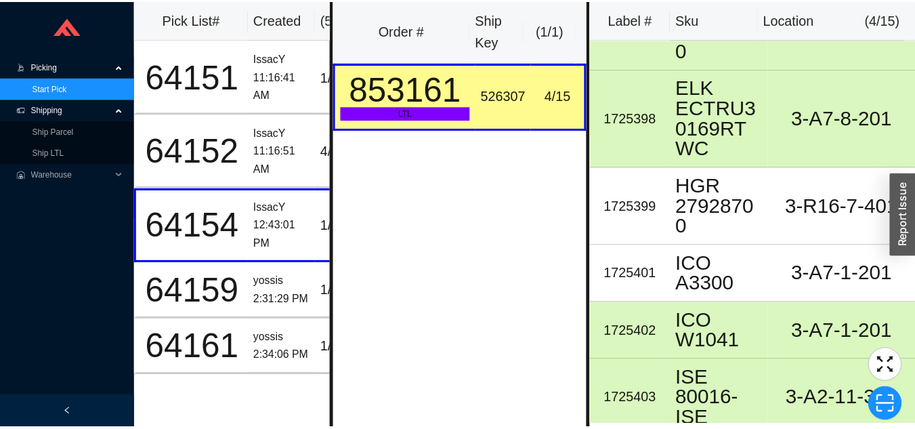
scroll to position [479, 0]
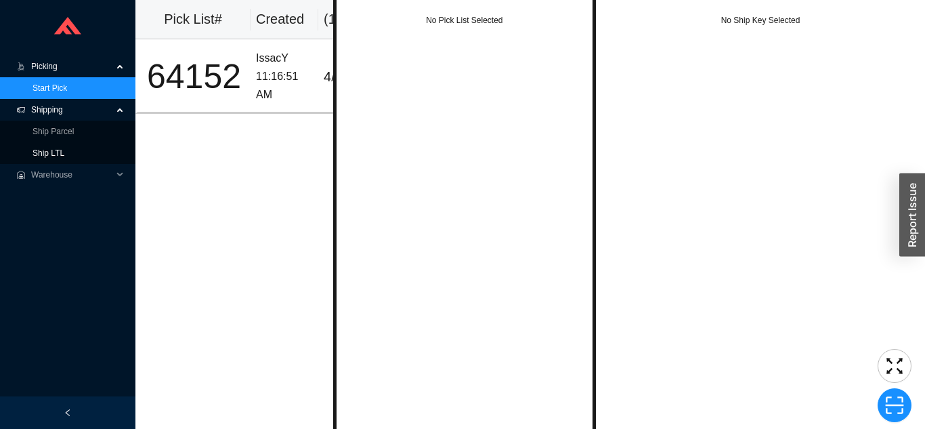
click at [64, 156] on link "Ship LTL" at bounding box center [49, 152] width 32 height 9
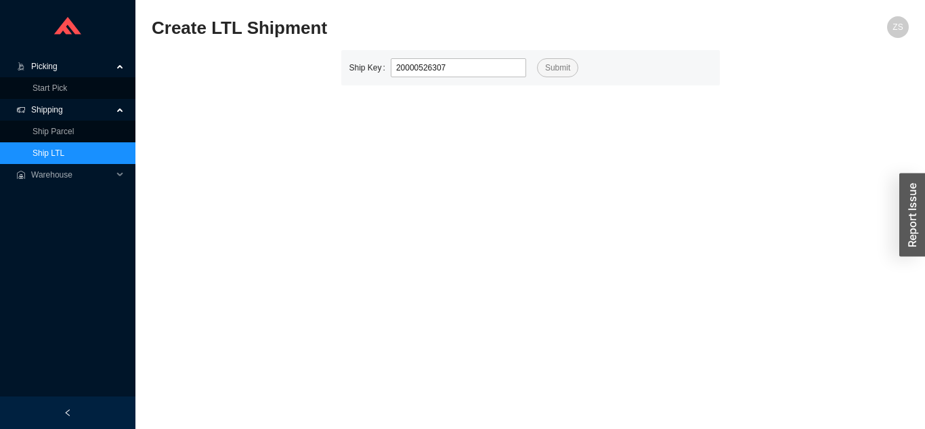
type input "526307"
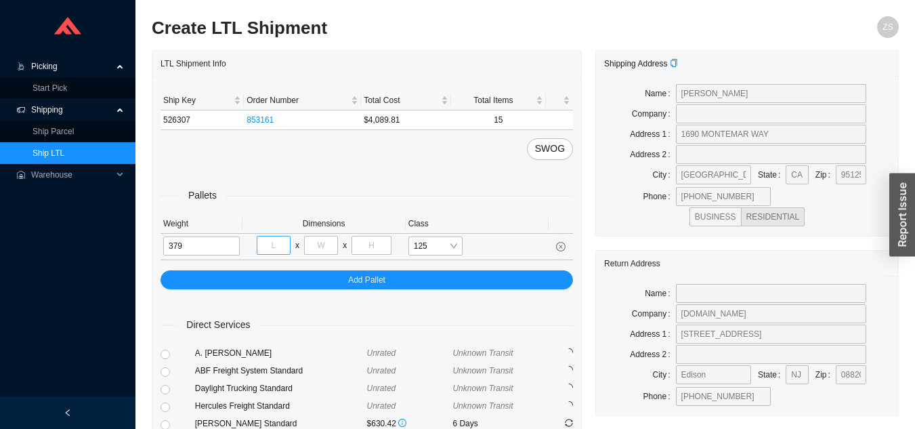
type input "379"
click at [282, 245] on input "tel" at bounding box center [274, 245] width 34 height 19
type input "40"
click at [324, 251] on input "tel" at bounding box center [321, 245] width 34 height 19
type input "48"
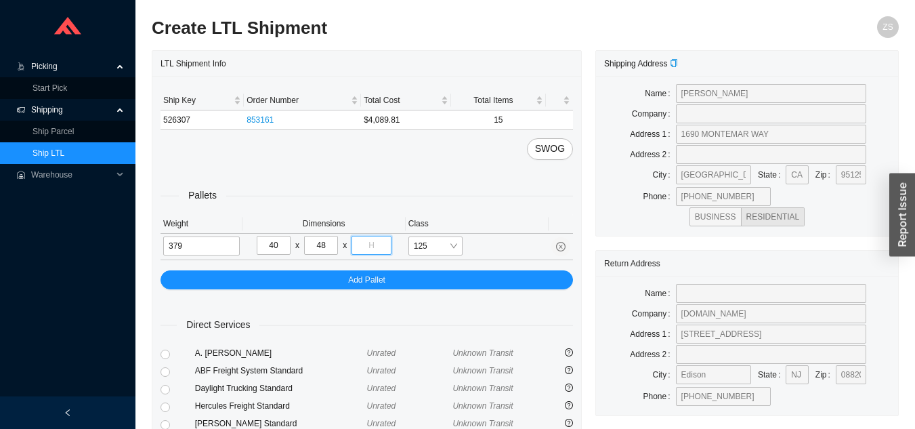
click at [382, 240] on input "tel" at bounding box center [371, 245] width 39 height 19
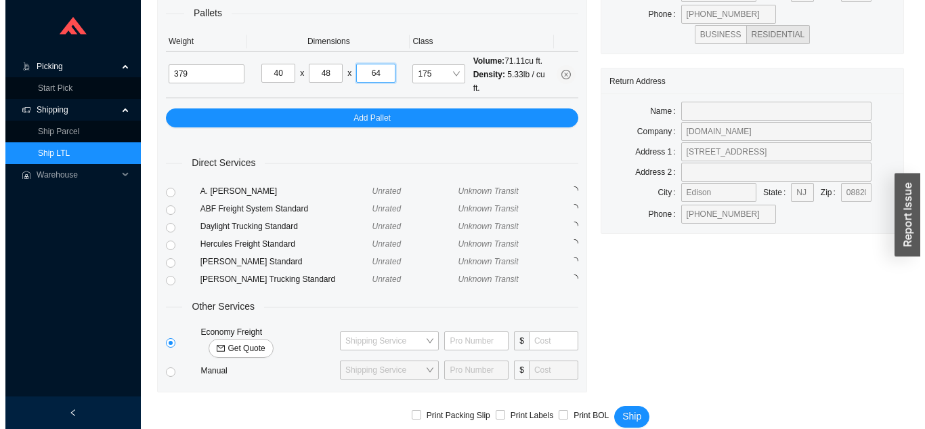
scroll to position [185, 0]
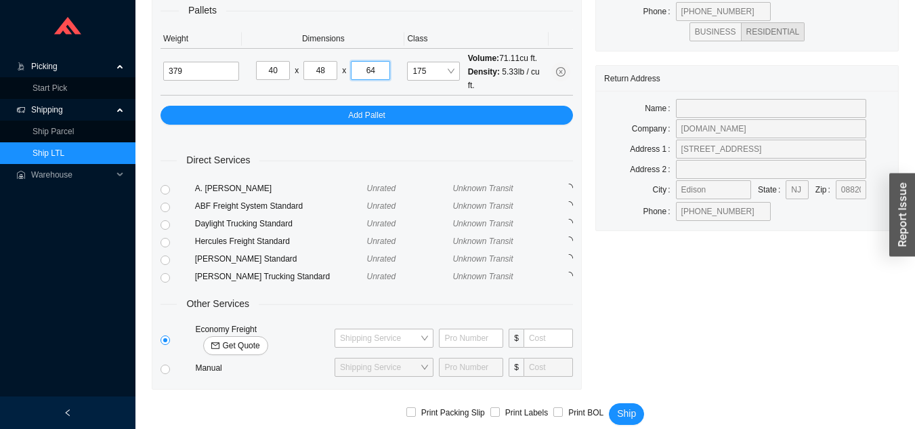
type input "64"
click at [259, 339] on span "Get Quote" at bounding box center [240, 346] width 37 height 14
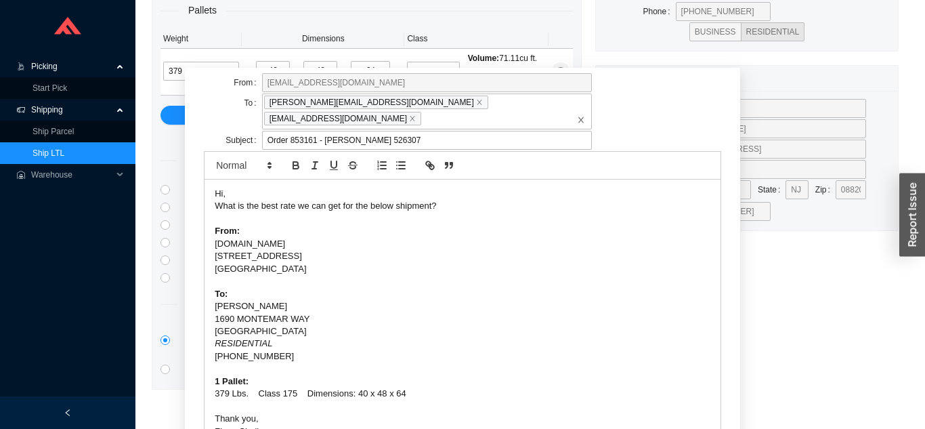
scroll to position [84, 0]
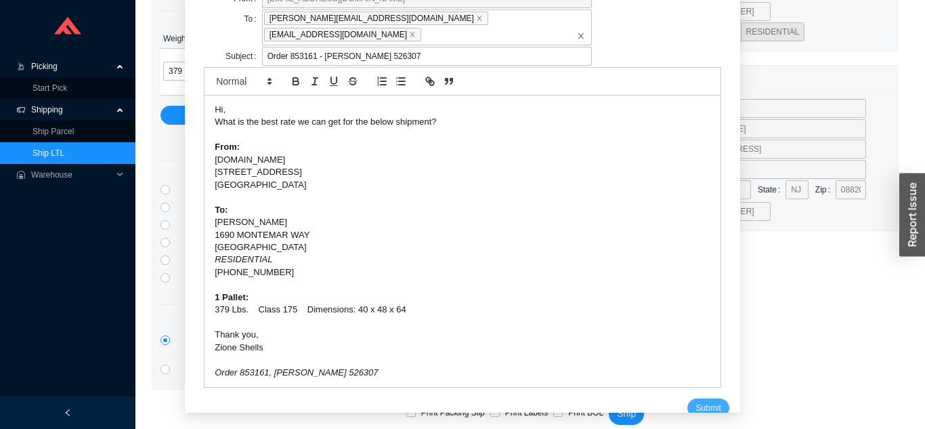
click at [696, 401] on span "Submit" at bounding box center [708, 408] width 25 height 14
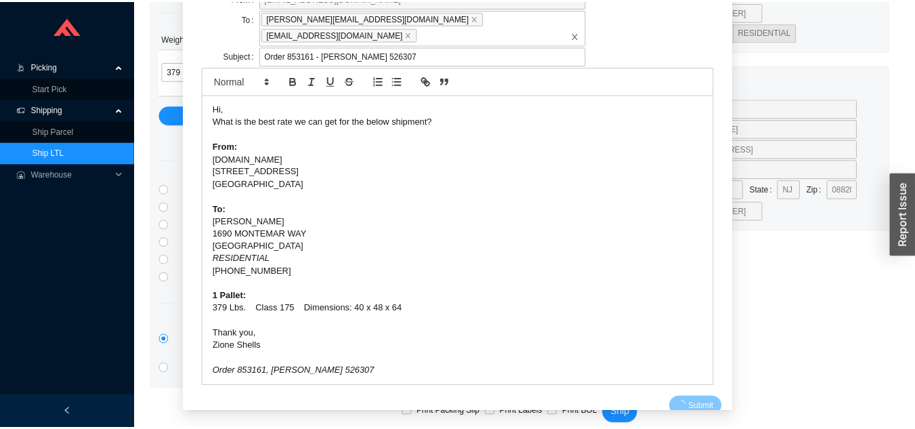
scroll to position [16, 0]
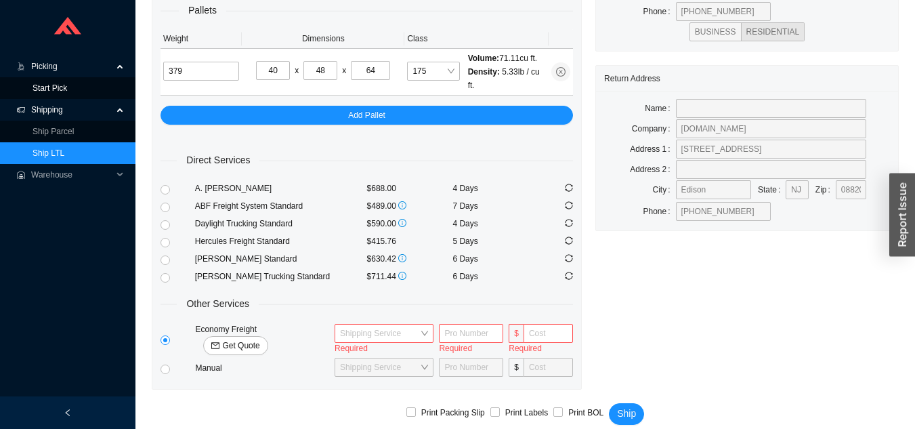
click at [61, 91] on link "Start Pick" at bounding box center [50, 87] width 35 height 9
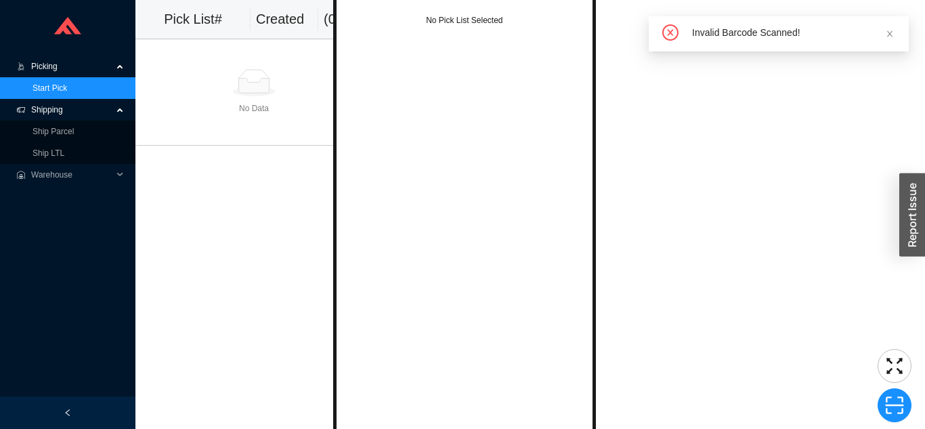
click at [62, 67] on span "Picking" at bounding box center [71, 67] width 81 height 22
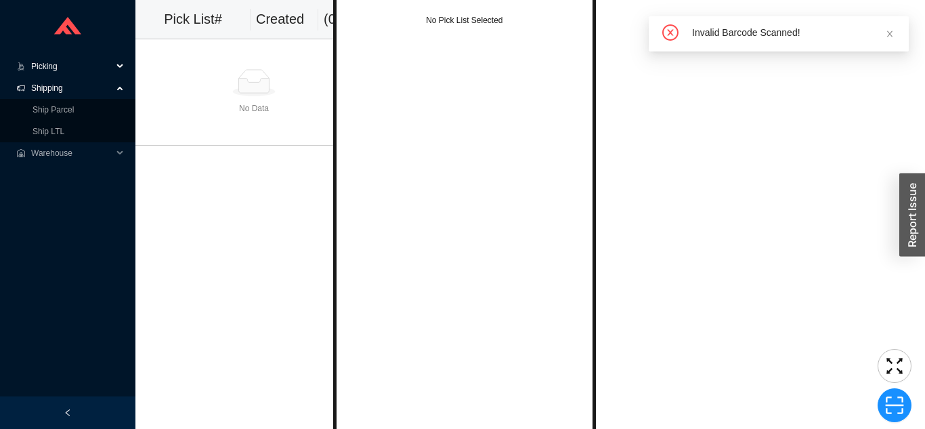
click at [70, 87] on span "Shipping" at bounding box center [71, 88] width 81 height 22
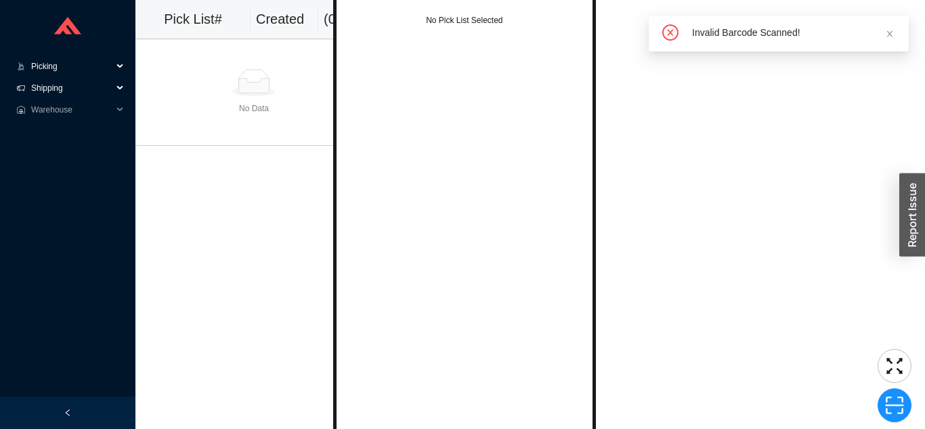
click at [62, 80] on span "Shipping" at bounding box center [71, 88] width 81 height 22
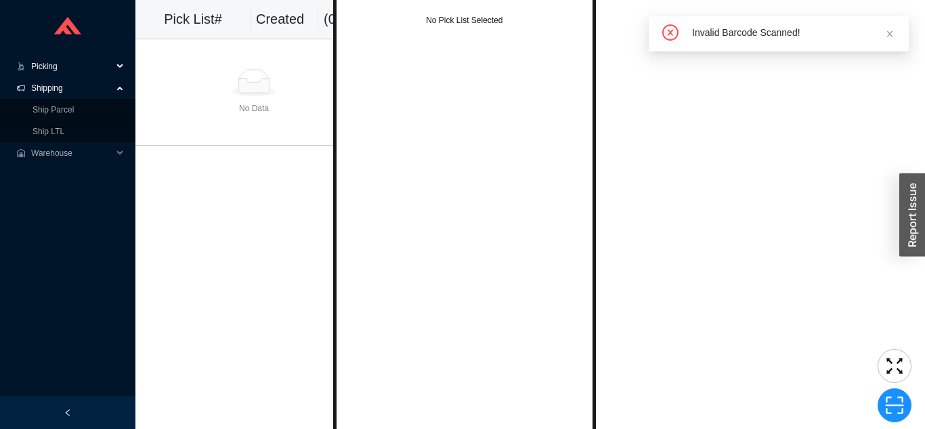
click at [65, 70] on span "Picking" at bounding box center [71, 67] width 81 height 22
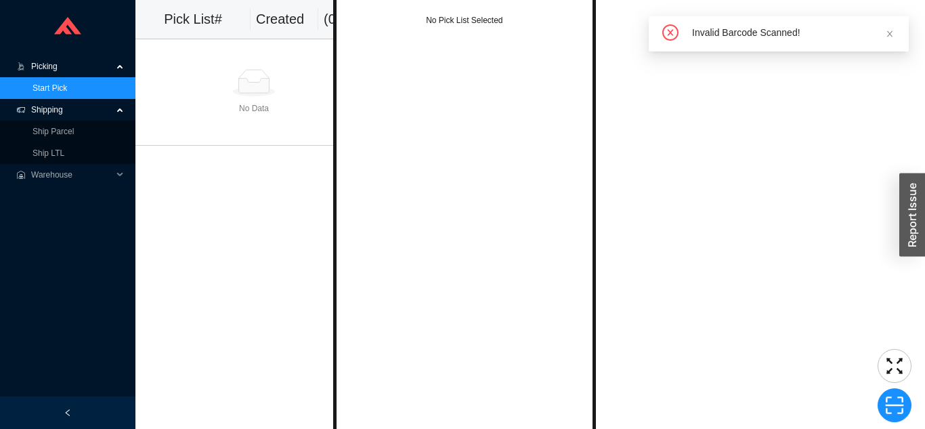
click at [62, 89] on link "Start Pick" at bounding box center [50, 87] width 35 height 9
